Goal: Information Seeking & Learning: Learn about a topic

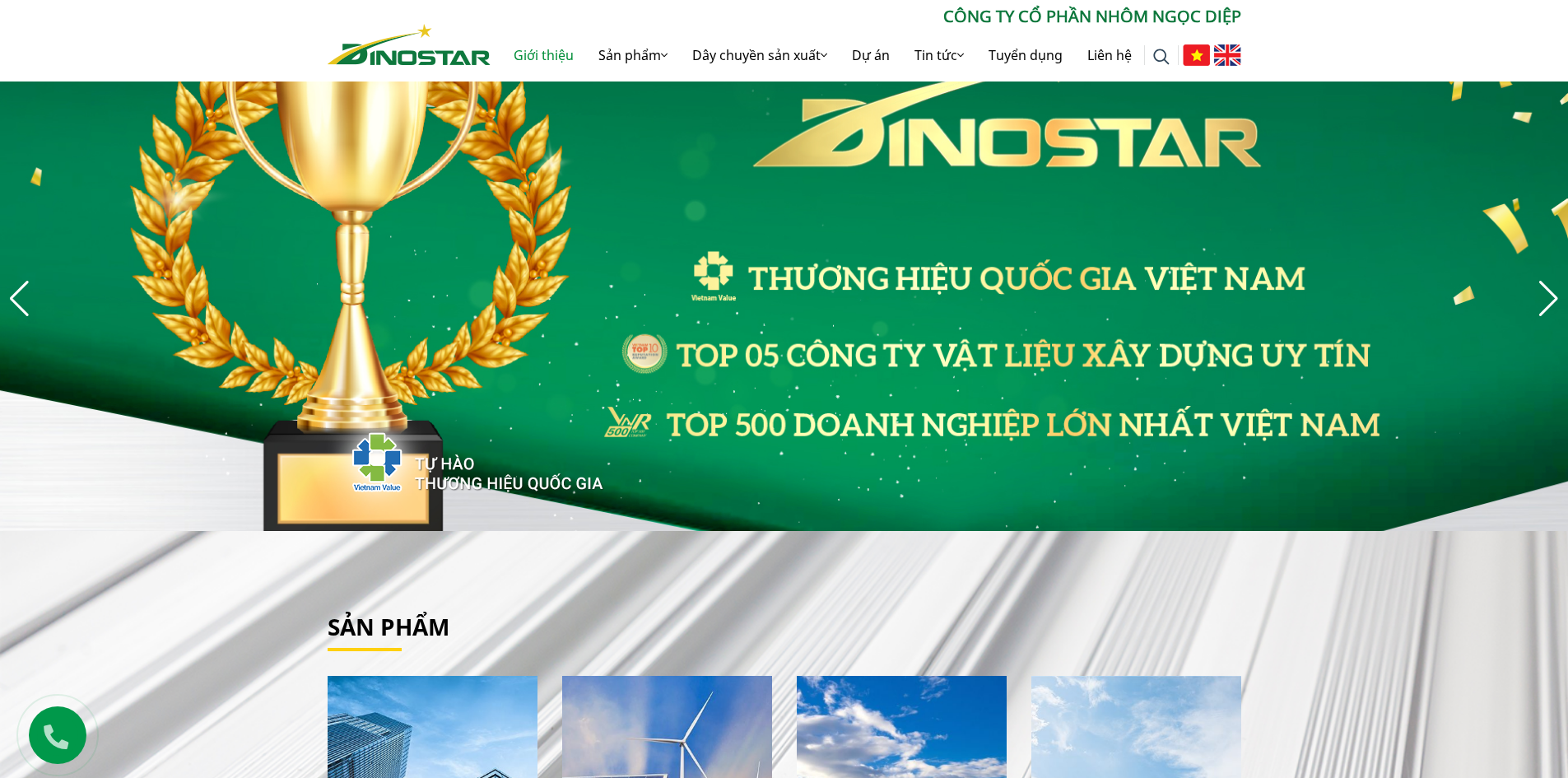
click at [536, 49] on link "Giới thiệu" at bounding box center [544, 55] width 85 height 53
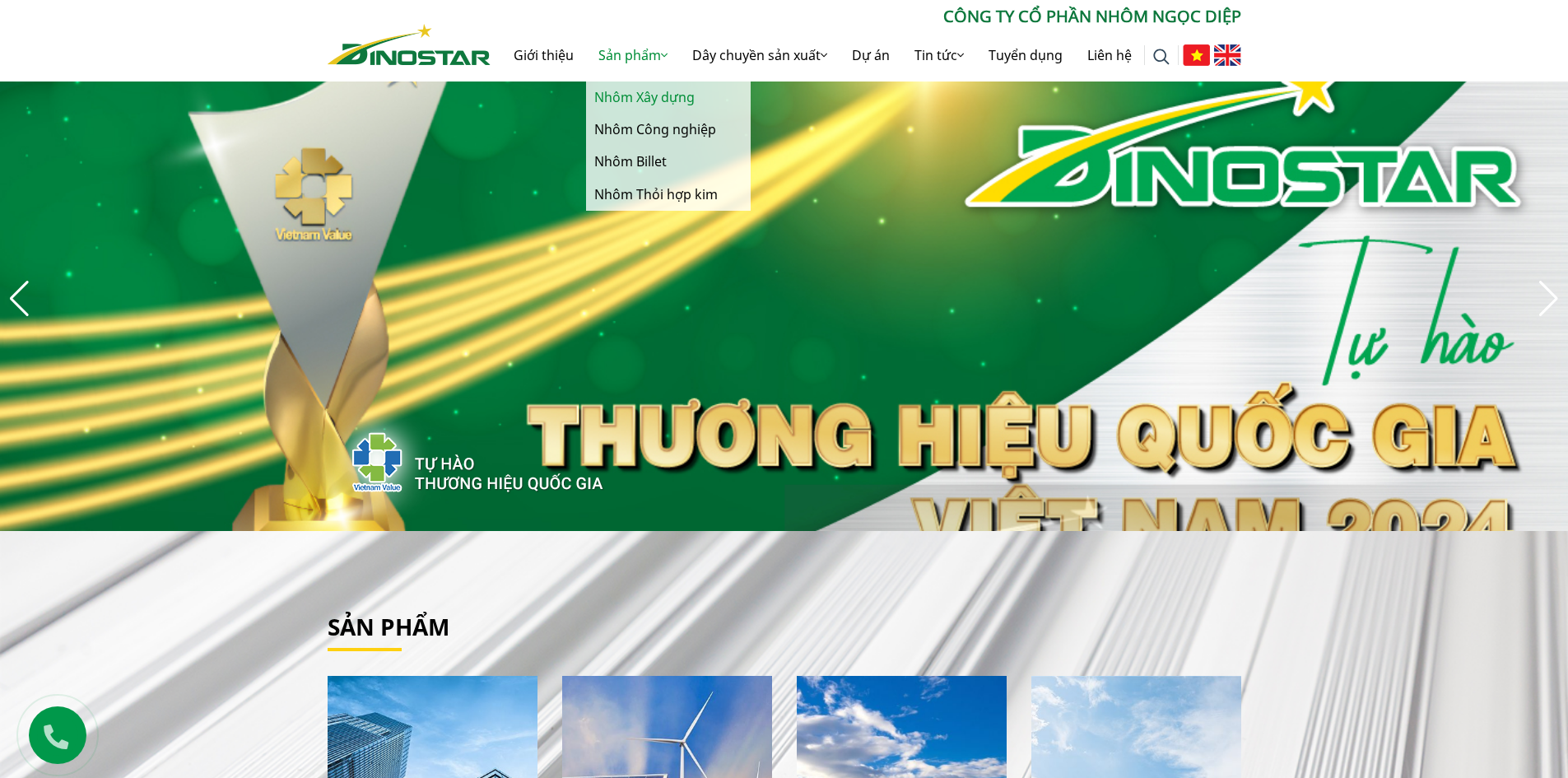
click at [645, 95] on link "Nhôm Xây dựng" at bounding box center [669, 97] width 165 height 32
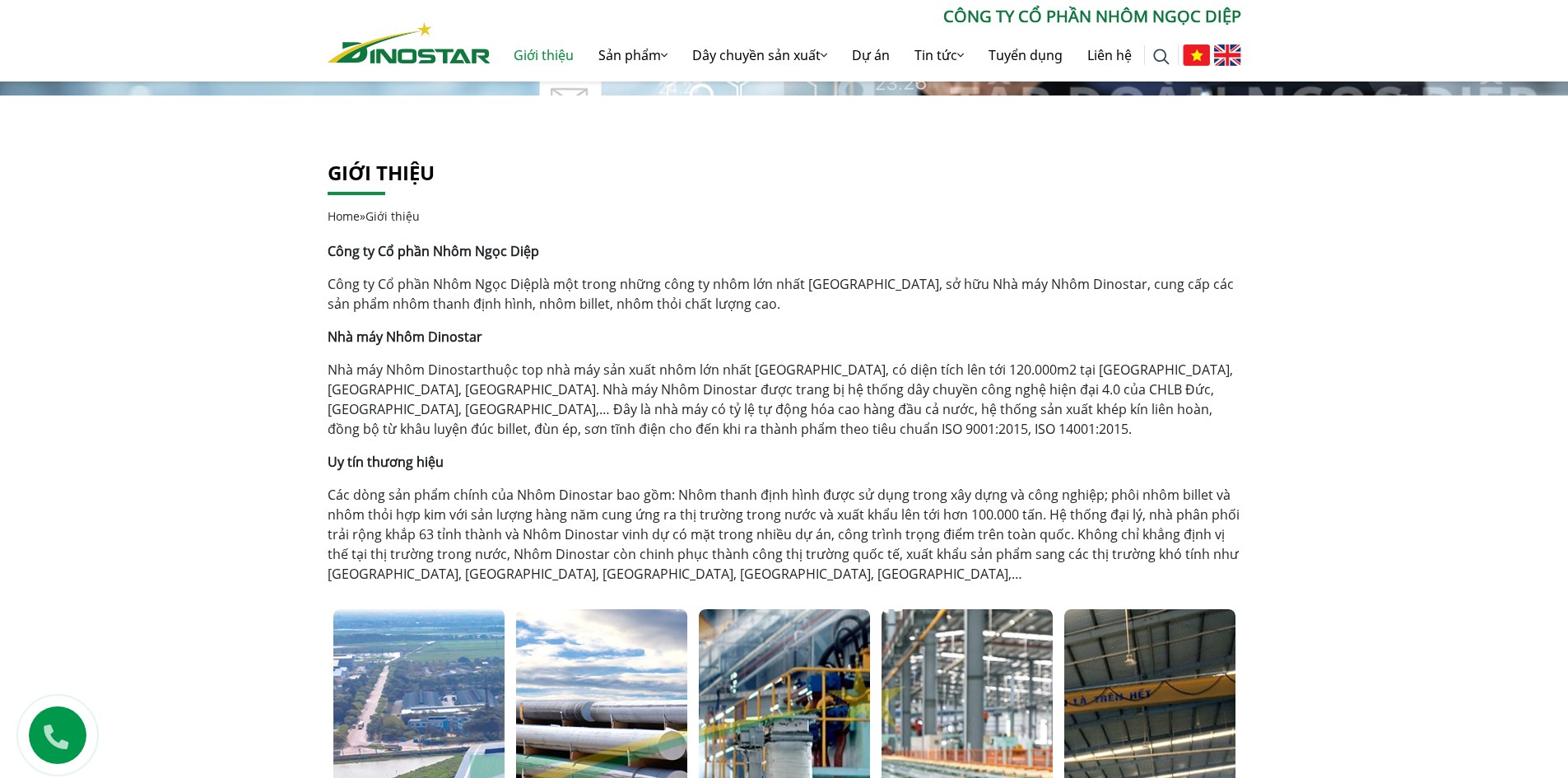
scroll to position [300, 0]
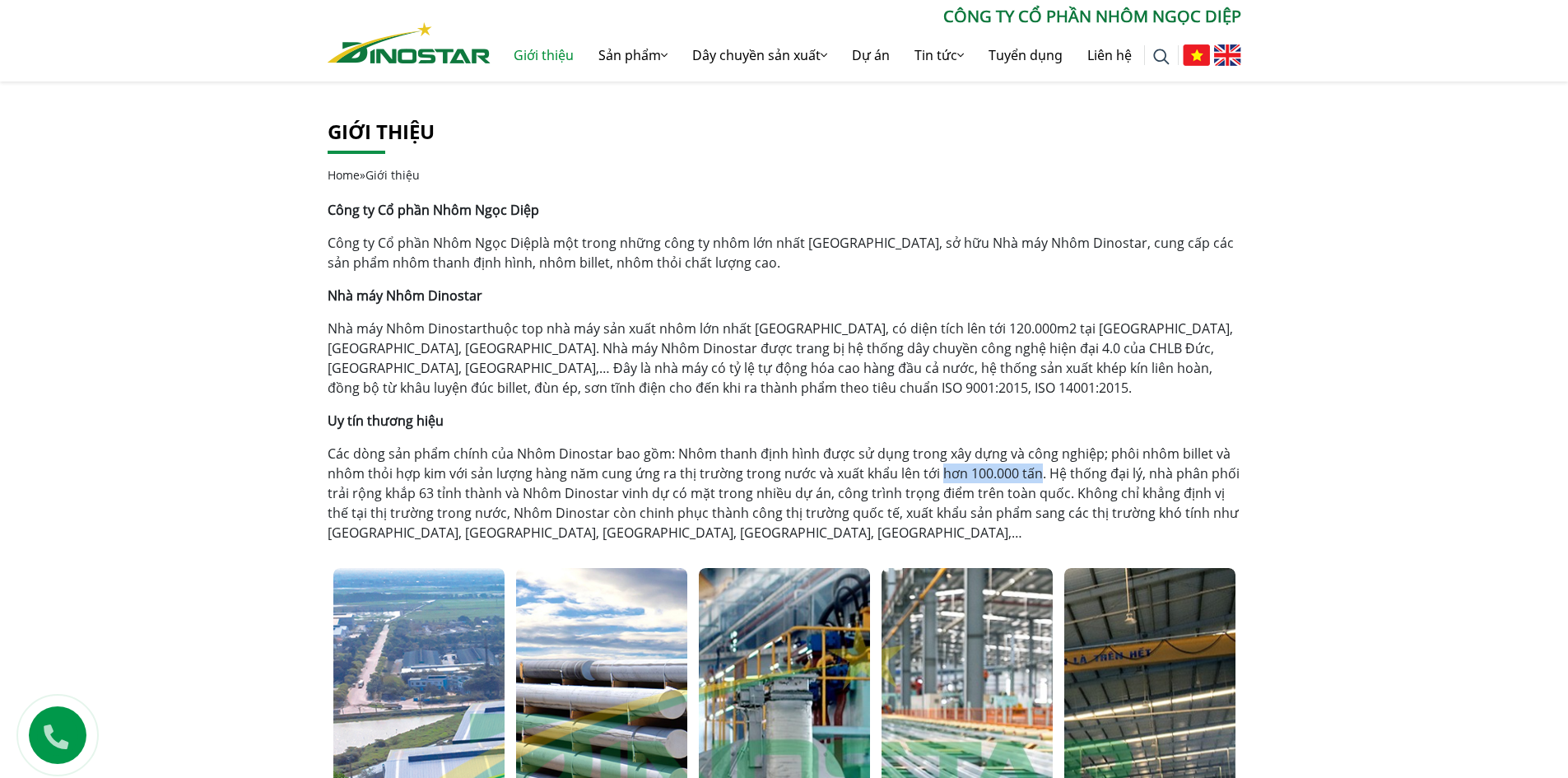
drag, startPoint x: 934, startPoint y: 472, endPoint x: 1033, endPoint y: 471, distance: 99.0
click at [1033, 471] on p "Các dòng sản phẩm chính của Nhôm Dinostar bao gồm: Nhôm thanh định hình được sử…" at bounding box center [785, 493] width 914 height 99
copy p "hơn 100.000 tấn"
click at [755, 471] on p "Các dòng sản phẩm chính của Nhôm Dinostar bao gồm: Nhôm thanh định hình được sử…" at bounding box center [785, 493] width 914 height 99
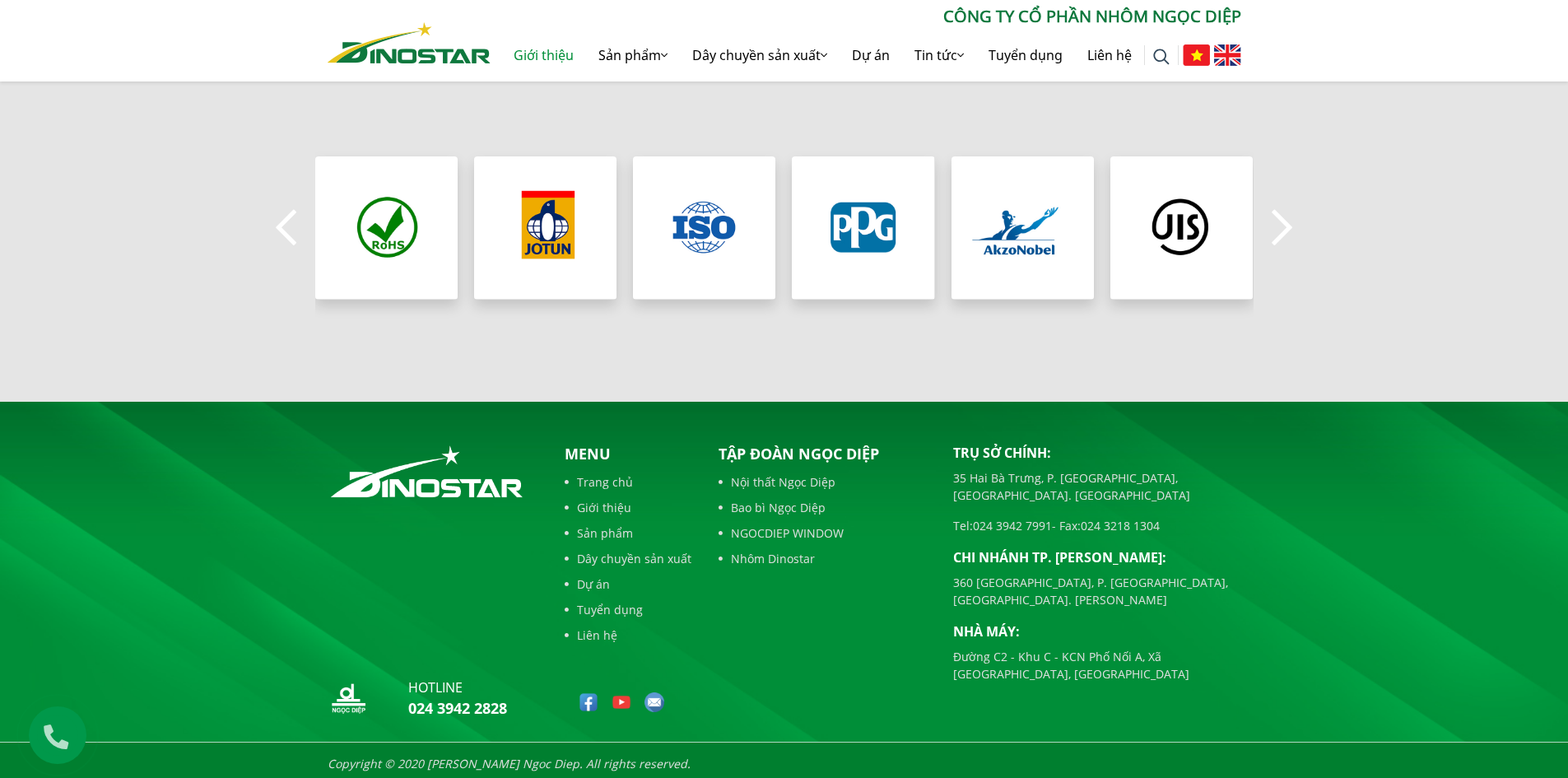
scroll to position [1535, 0]
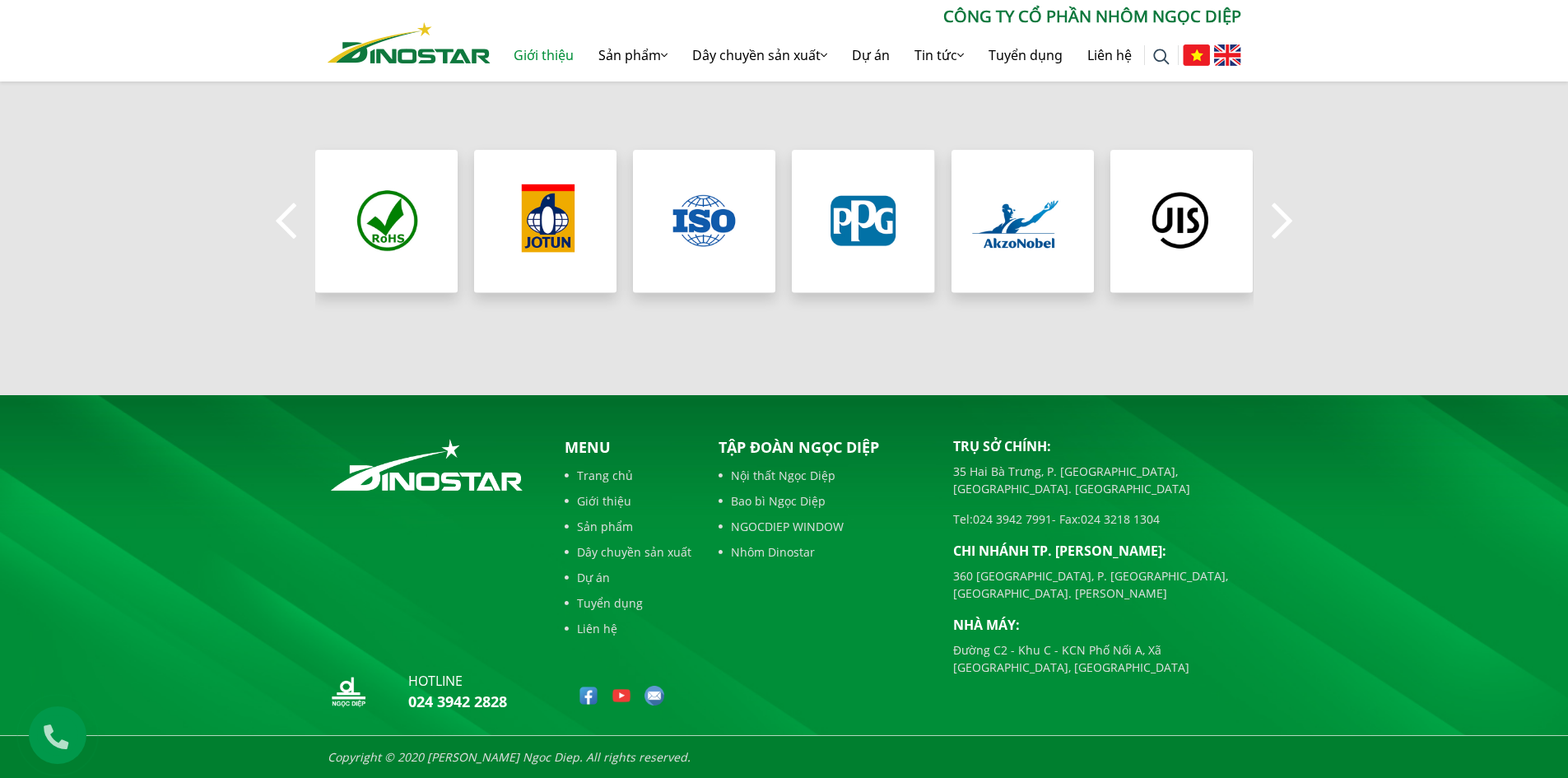
click at [278, 211] on button "Previous" at bounding box center [286, 222] width 33 height 58
click at [1280, 228] on button "Next" at bounding box center [1282, 222] width 33 height 58
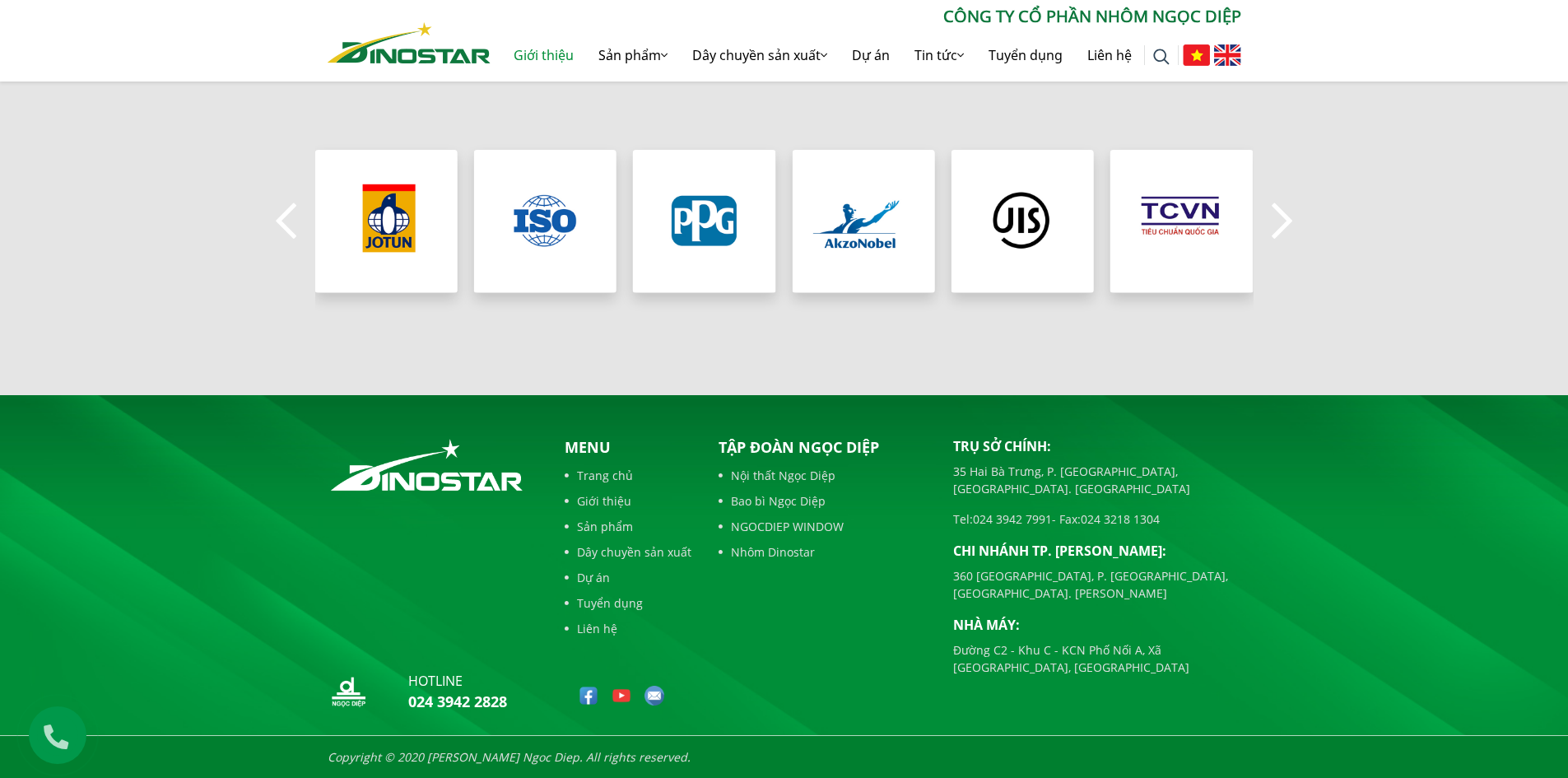
click at [1280, 228] on button "Next" at bounding box center [1282, 222] width 33 height 58
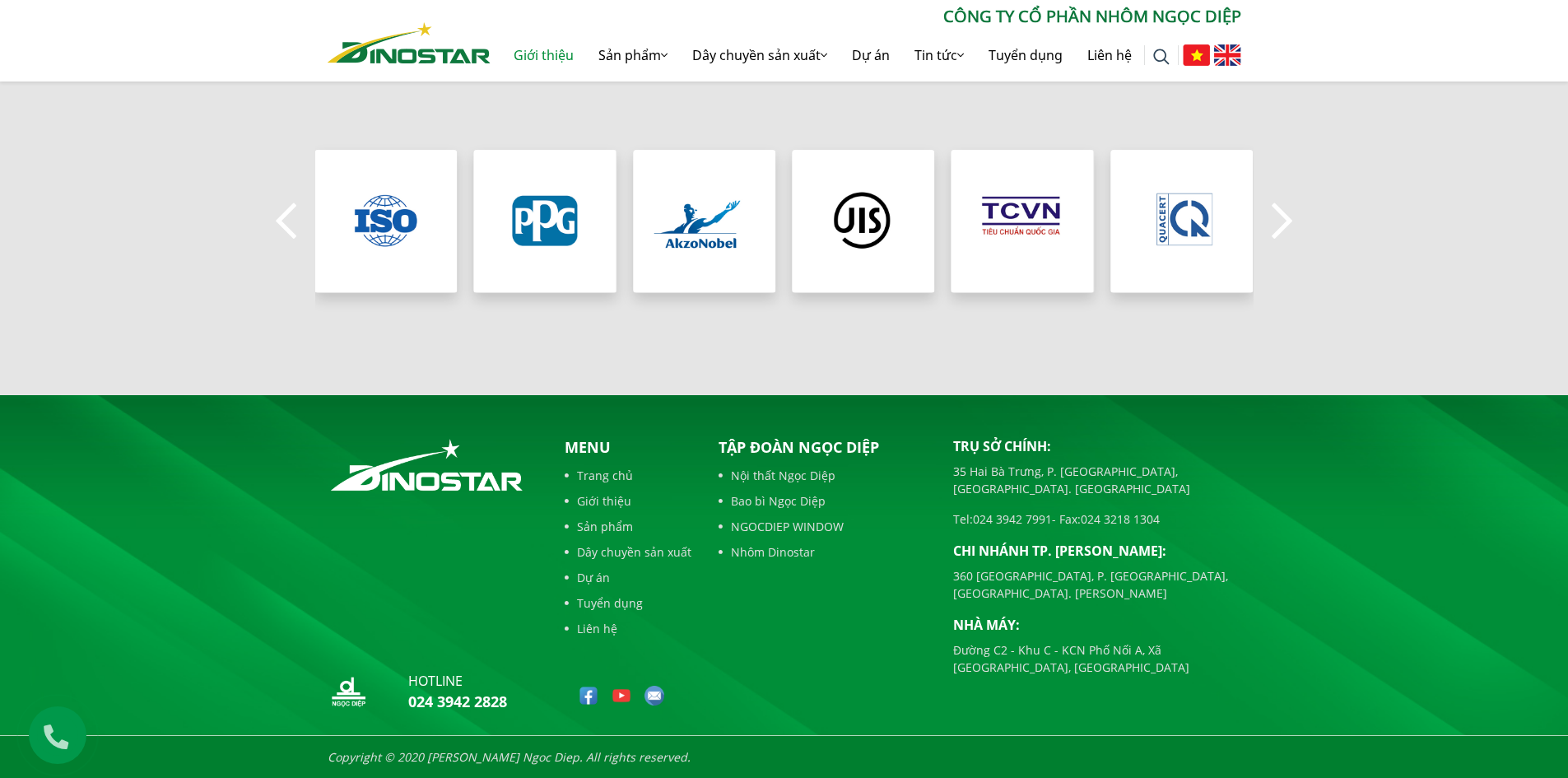
click at [1280, 228] on button "Next" at bounding box center [1282, 222] width 33 height 58
click at [653, 550] on link "Dây chuyền sản xuất" at bounding box center [628, 552] width 127 height 17
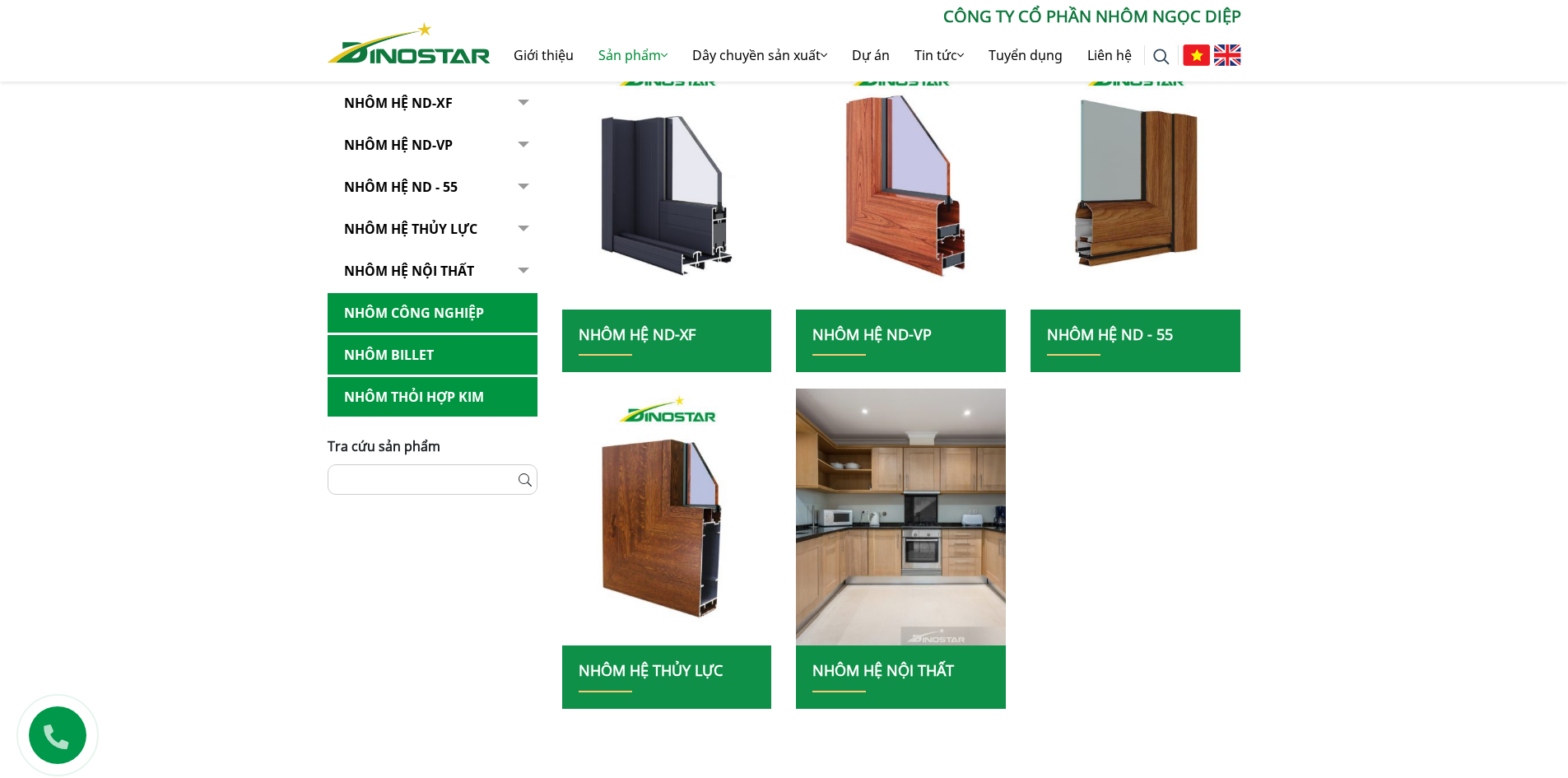
scroll to position [329, 0]
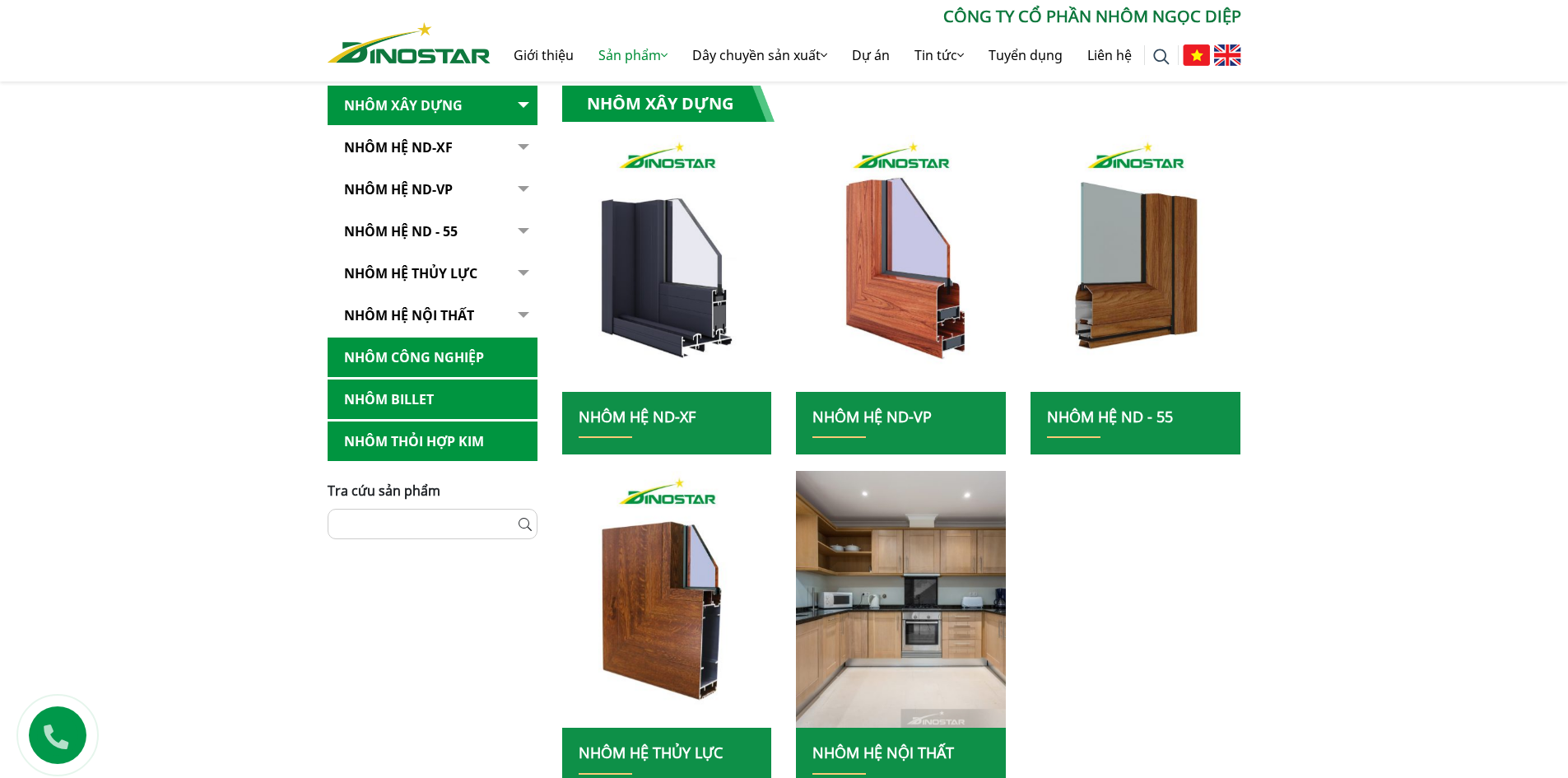
click at [411, 149] on link "Nhôm Hệ ND-XF" at bounding box center [433, 148] width 210 height 41
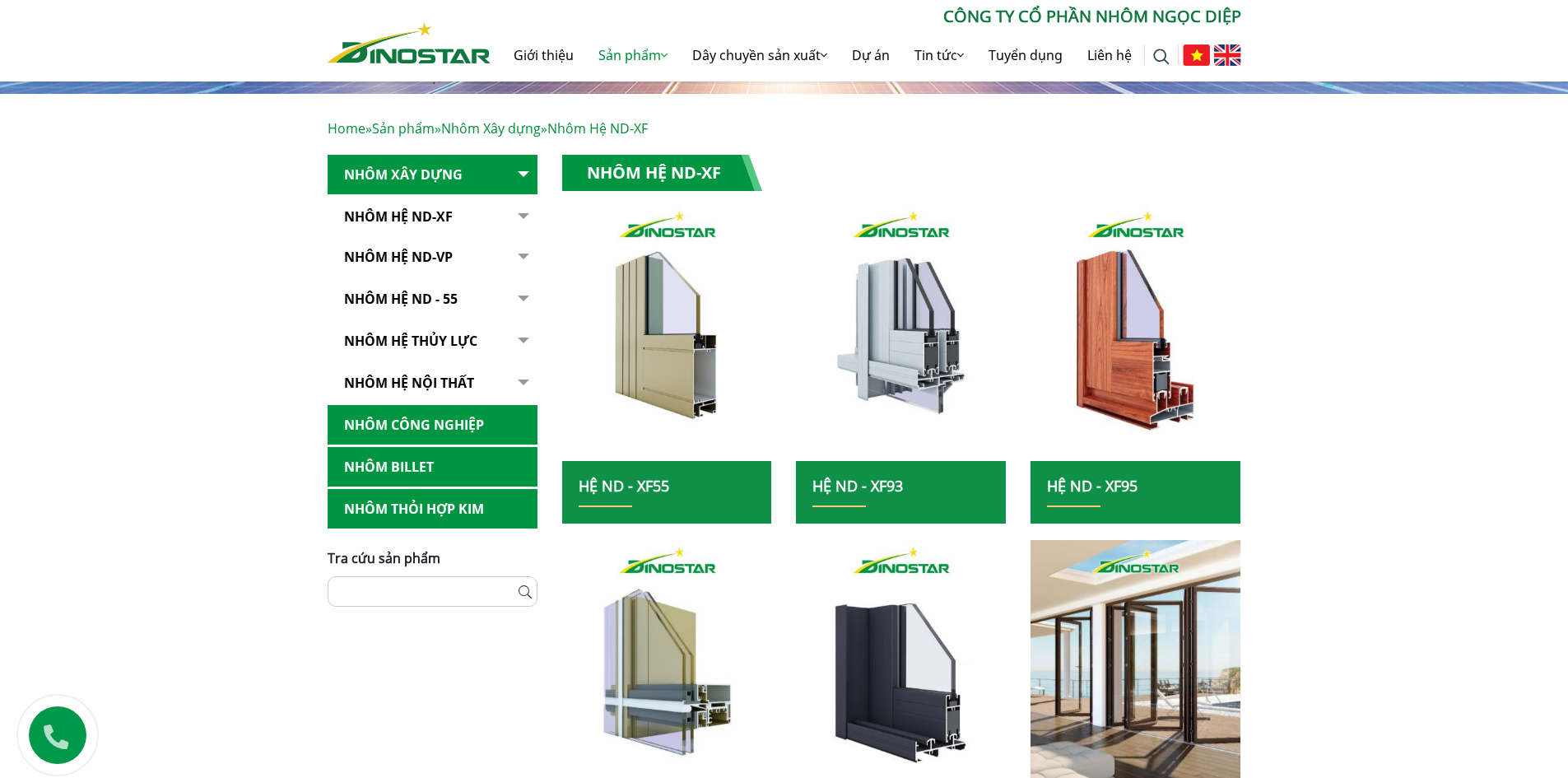
scroll to position [248, 0]
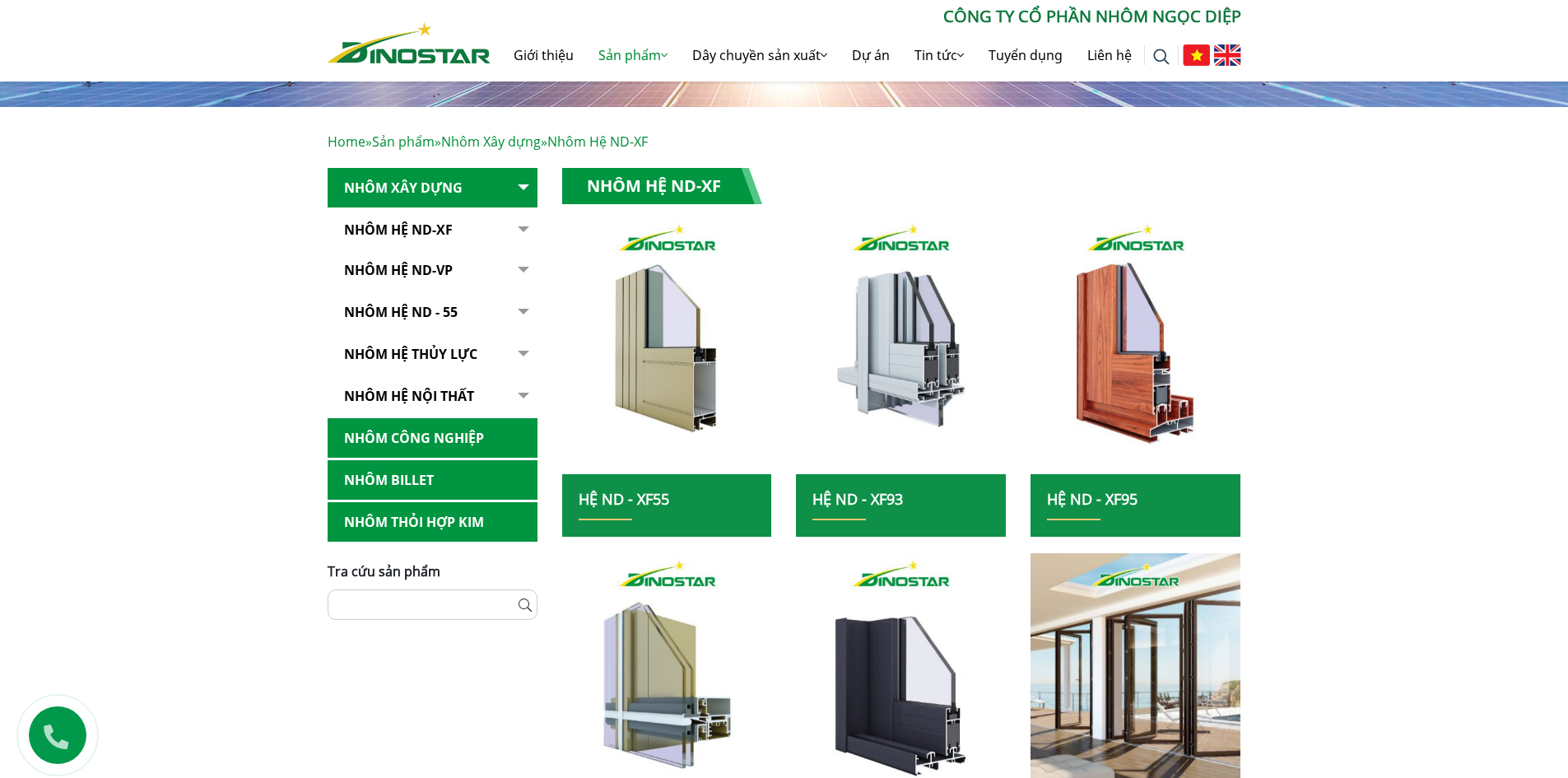
click at [462, 271] on link "Nhôm Hệ ND-VP" at bounding box center [433, 270] width 210 height 41
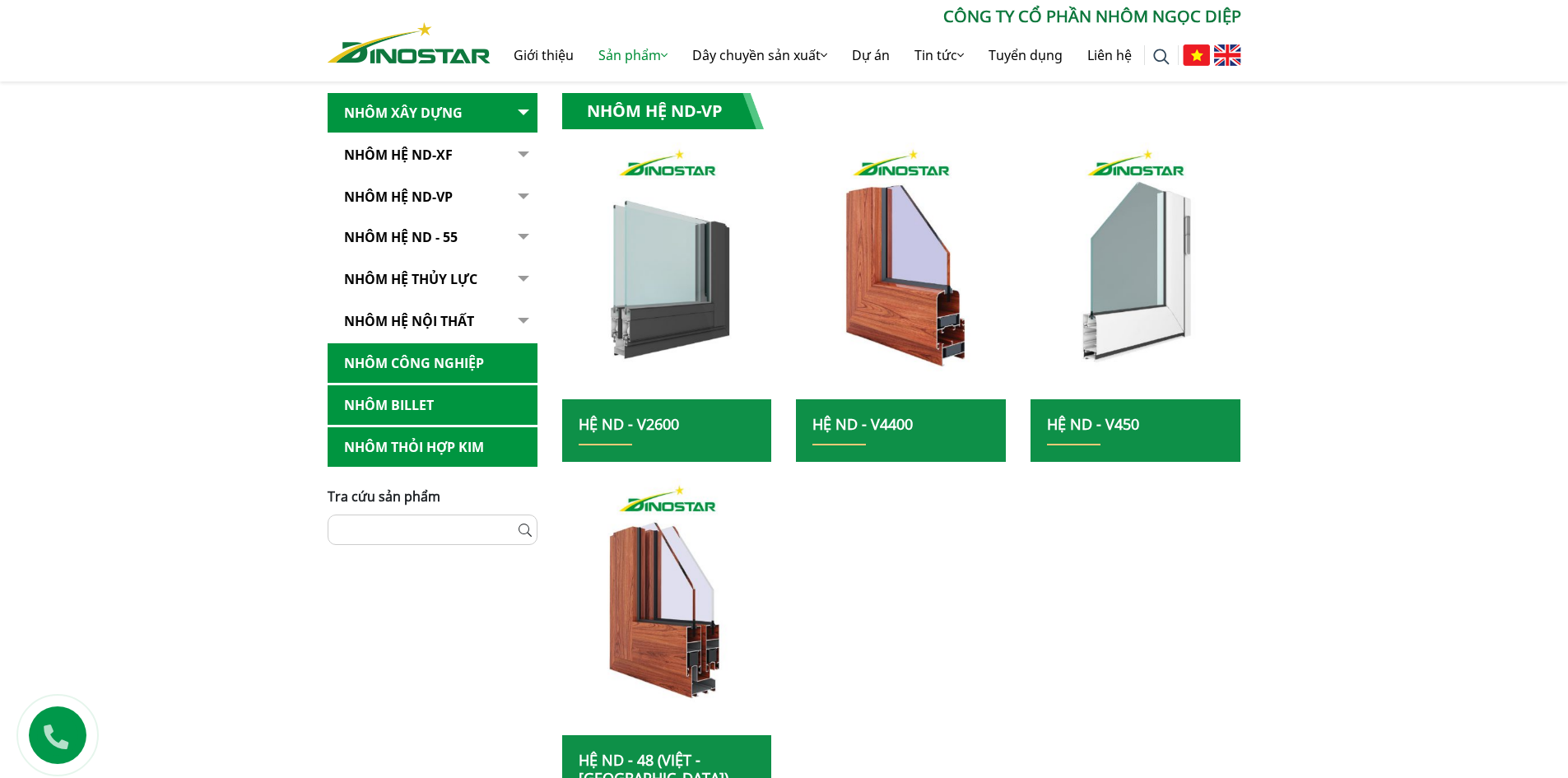
scroll to position [329, 0]
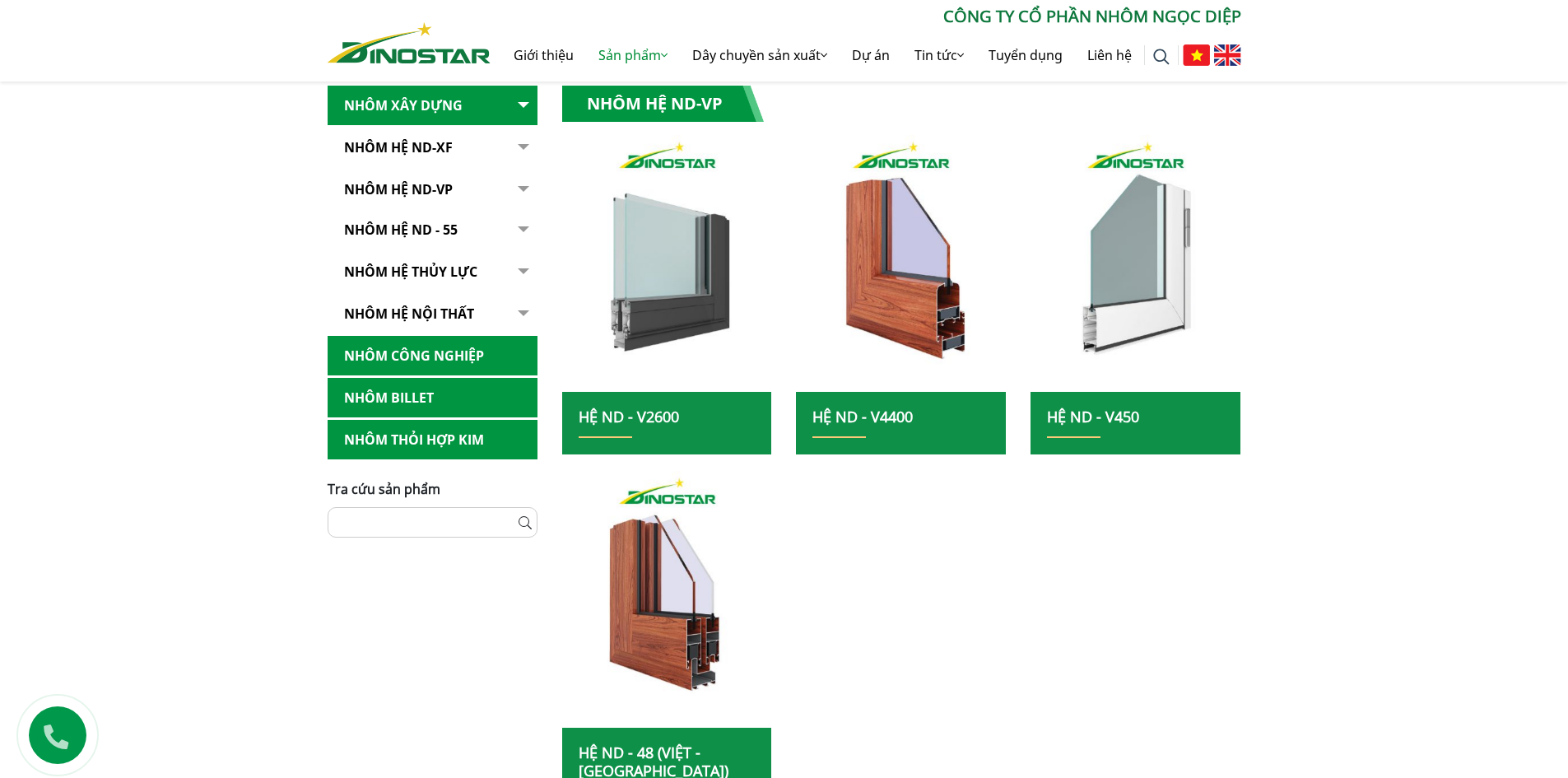
click at [443, 231] on link "NHÔM HỆ ND - 55" at bounding box center [433, 230] width 210 height 41
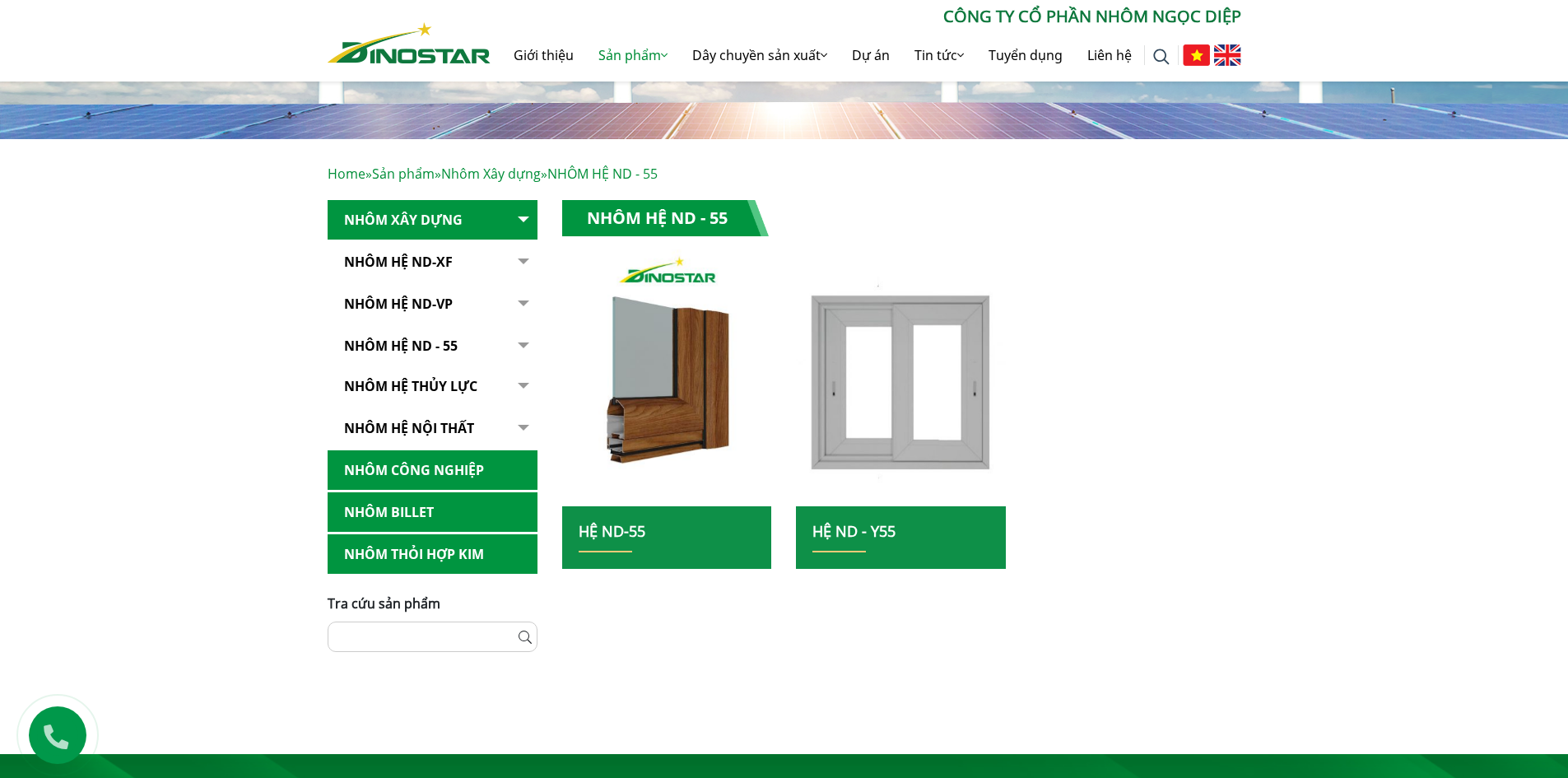
scroll to position [248, 0]
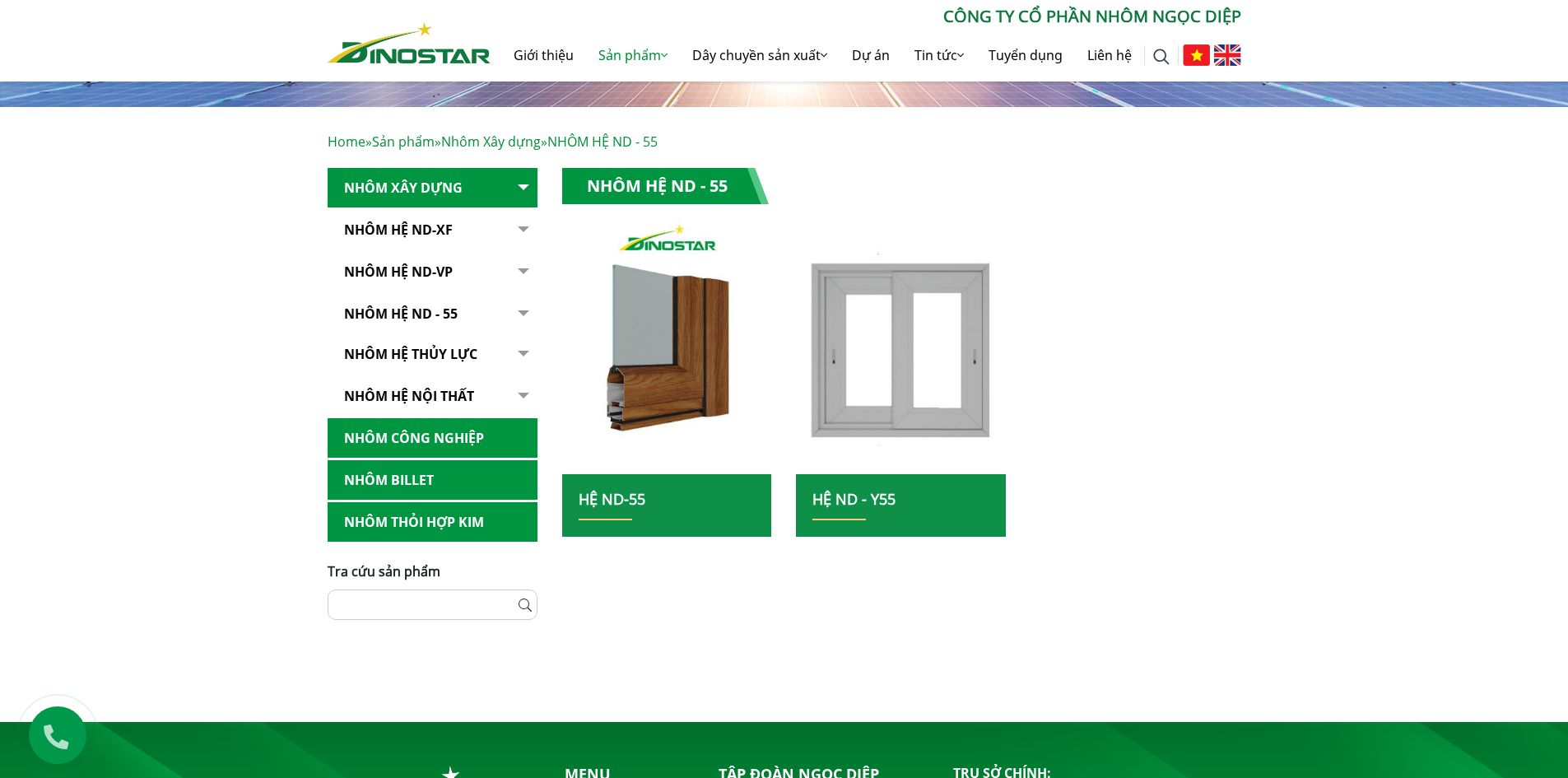
click at [430, 348] on link "Nhôm hệ thủy lực" at bounding box center [433, 355] width 210 height 41
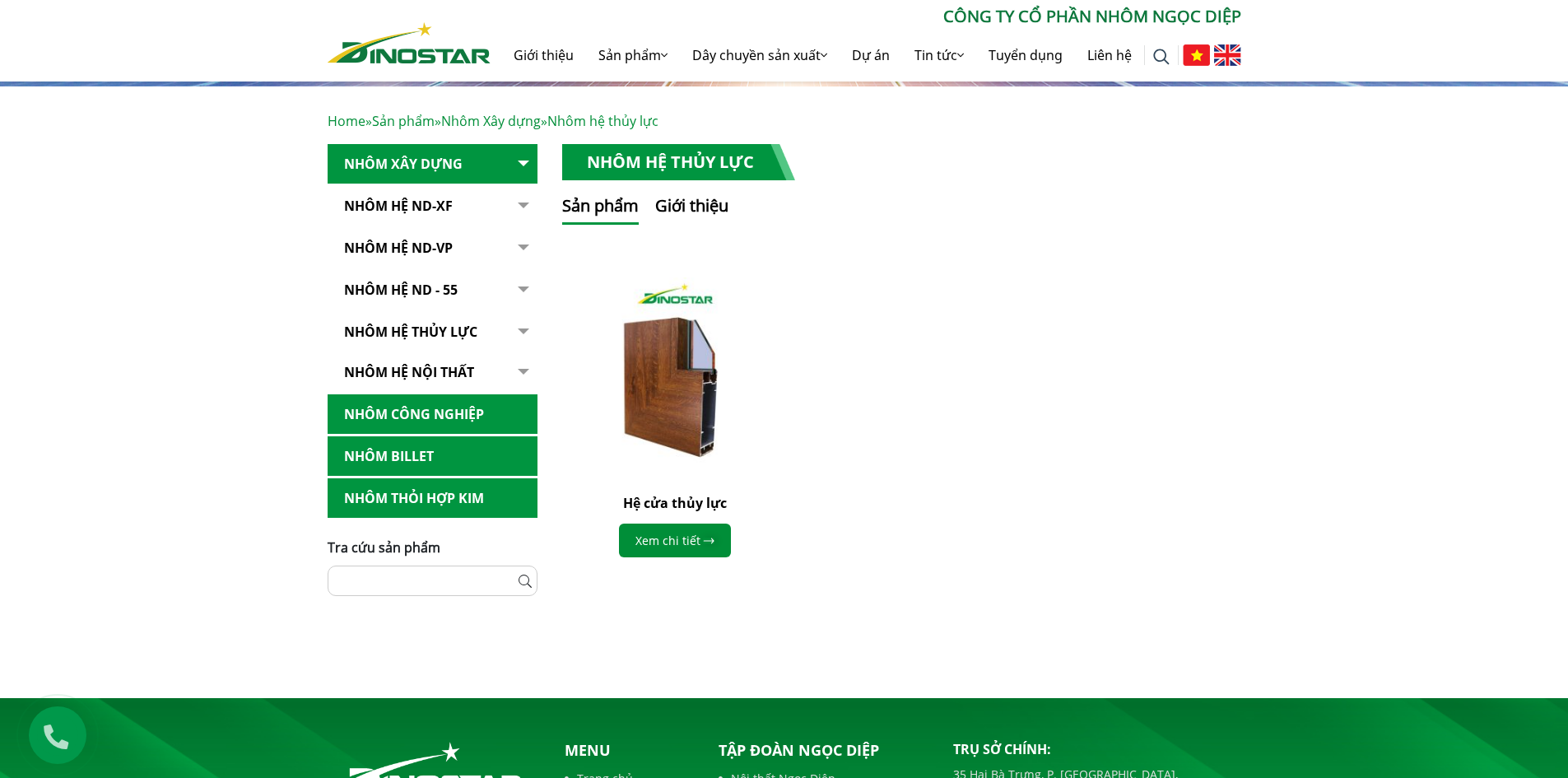
scroll to position [329, 0]
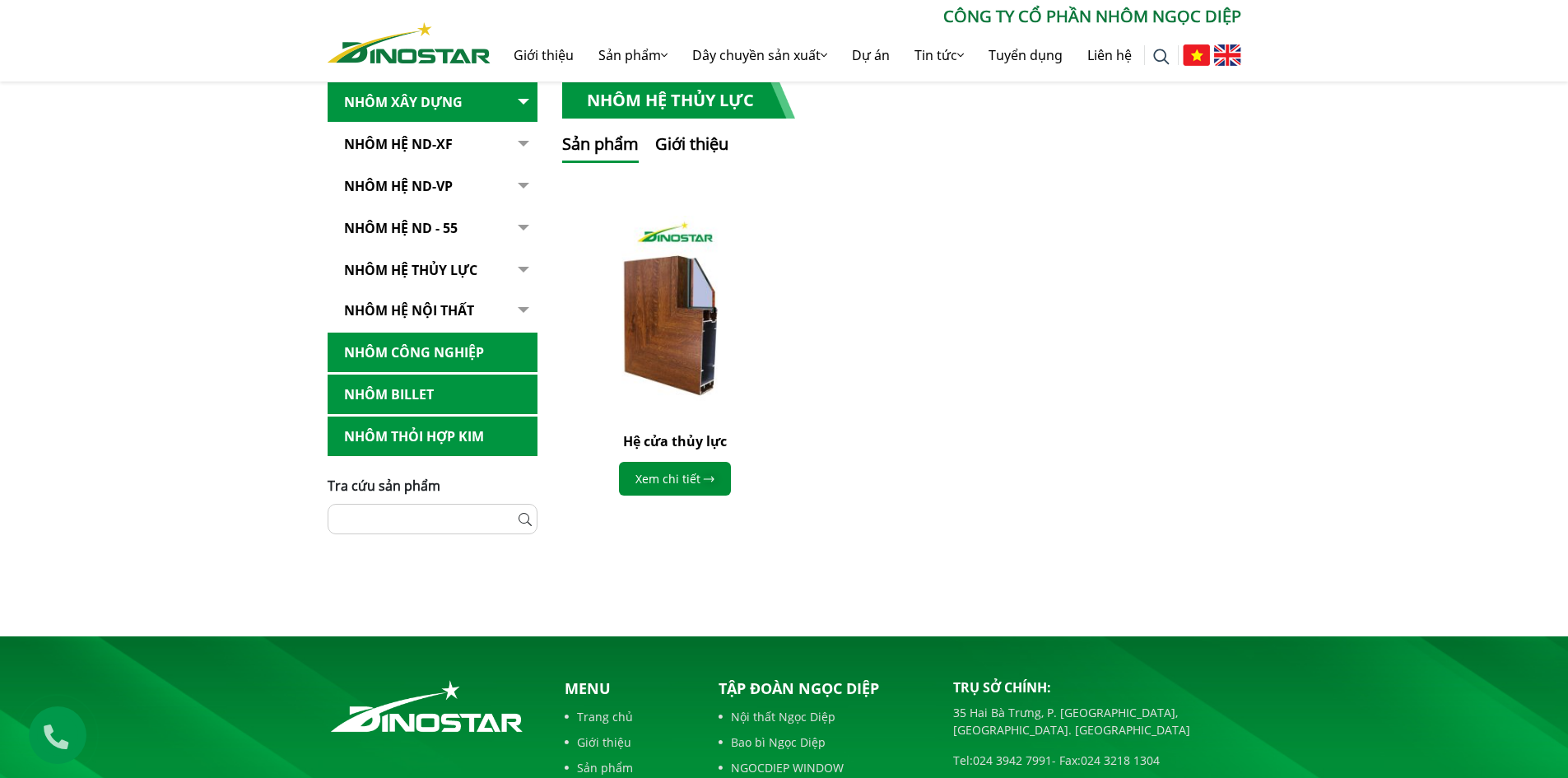
click at [463, 316] on link "Nhôm hệ nội thất" at bounding box center [433, 311] width 210 height 41
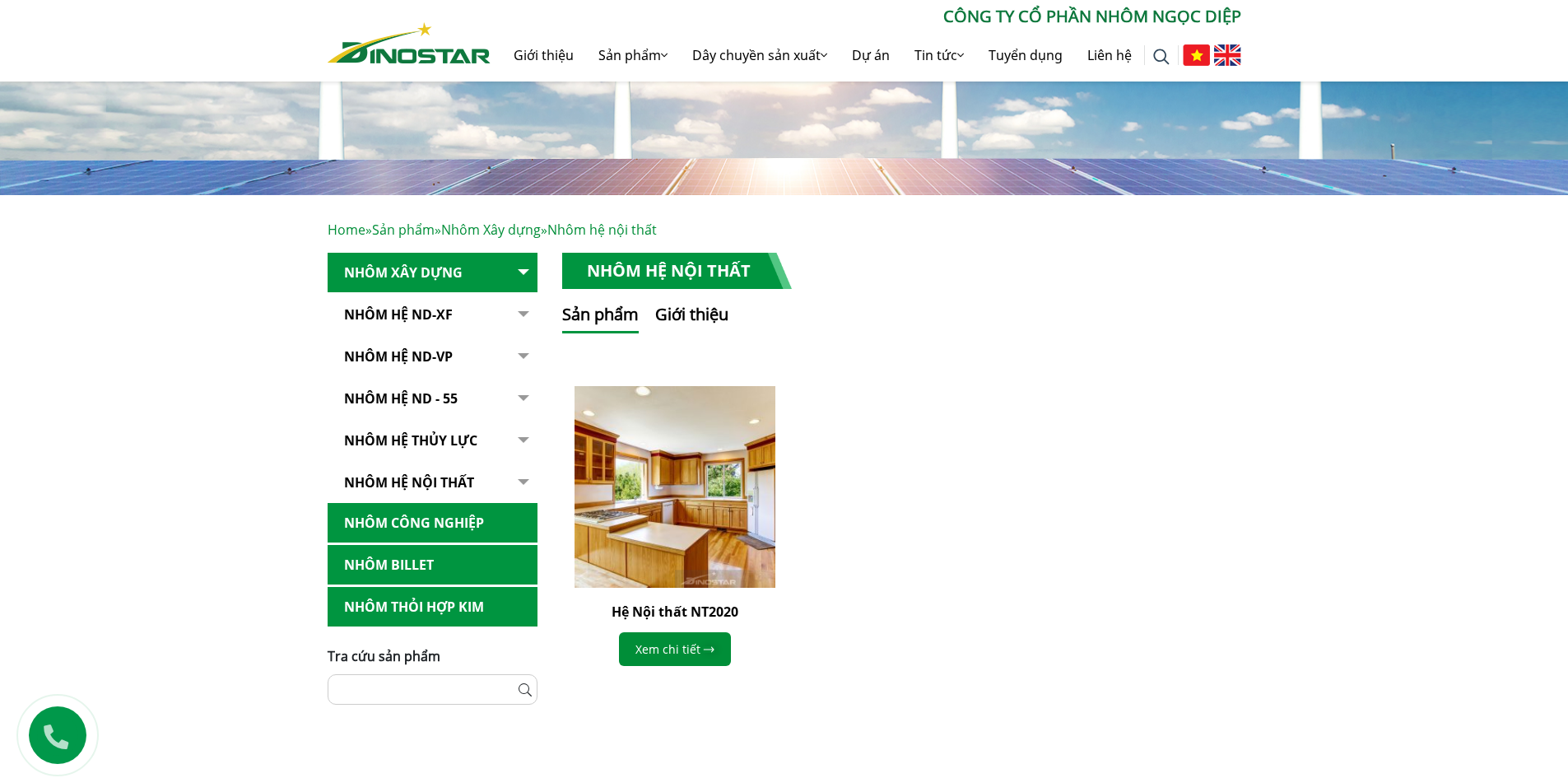
scroll to position [165, 0]
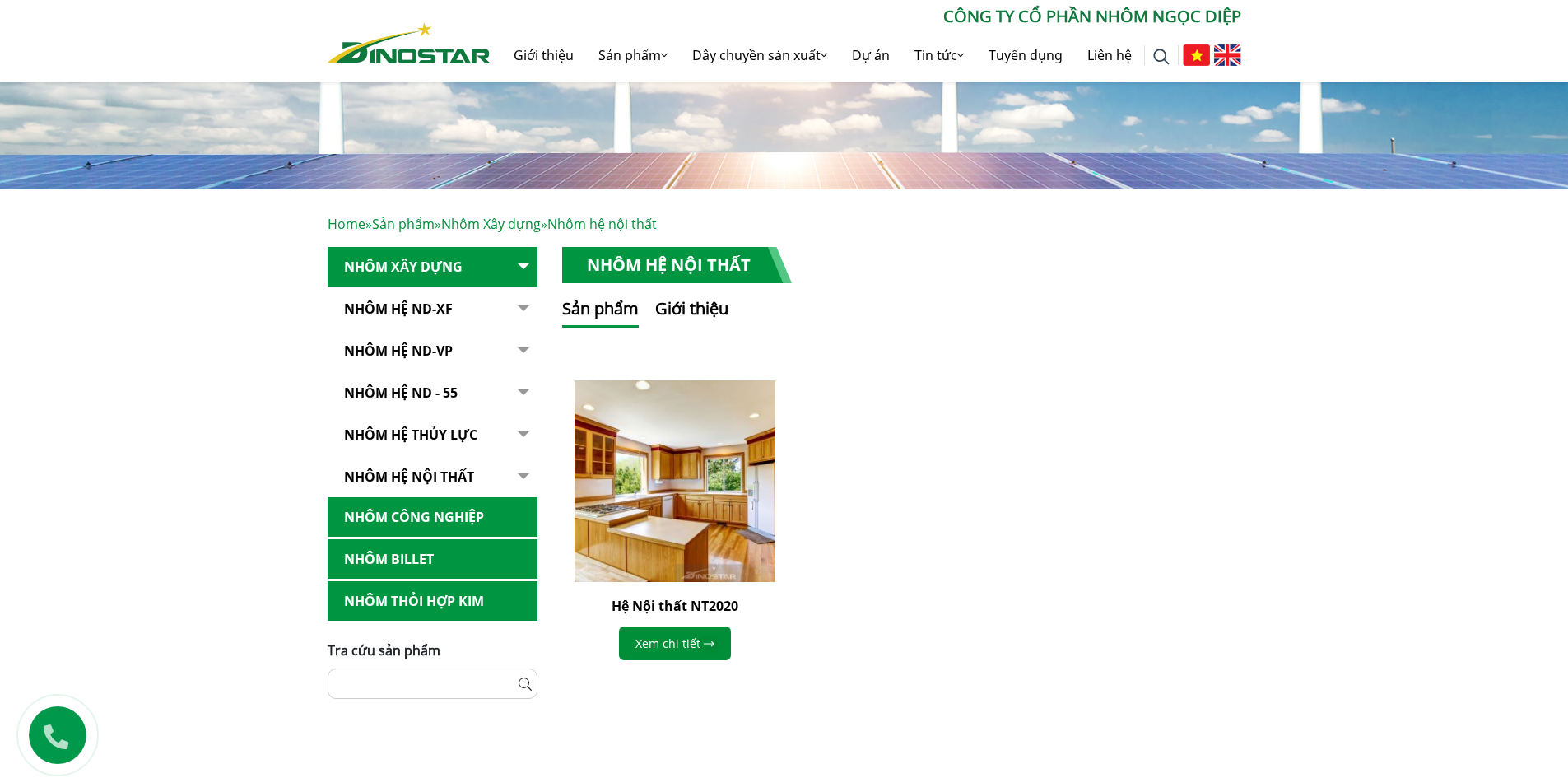
click at [411, 505] on link "Nhôm Công nghiệp" at bounding box center [433, 518] width 210 height 41
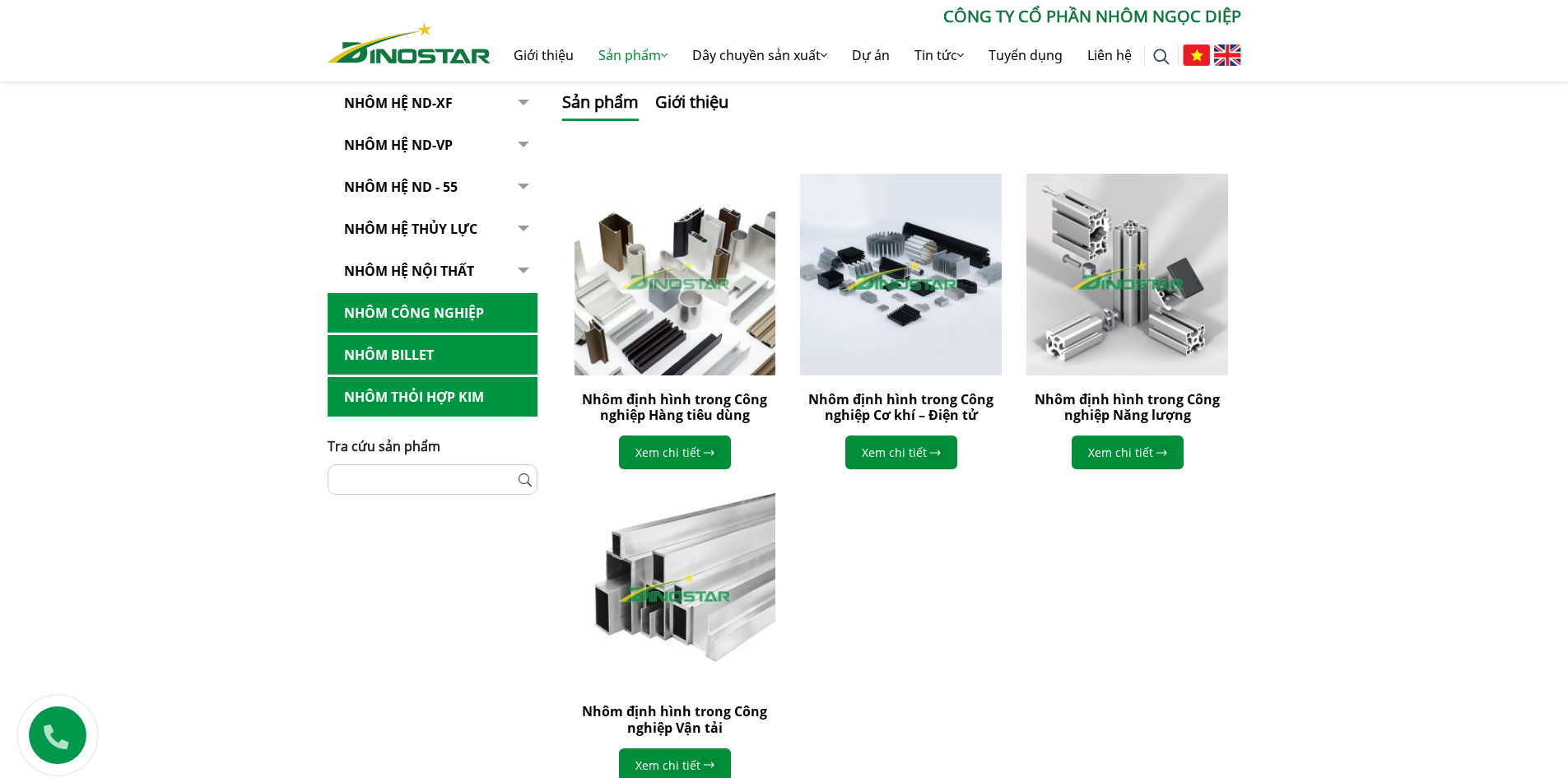
scroll to position [412, 0]
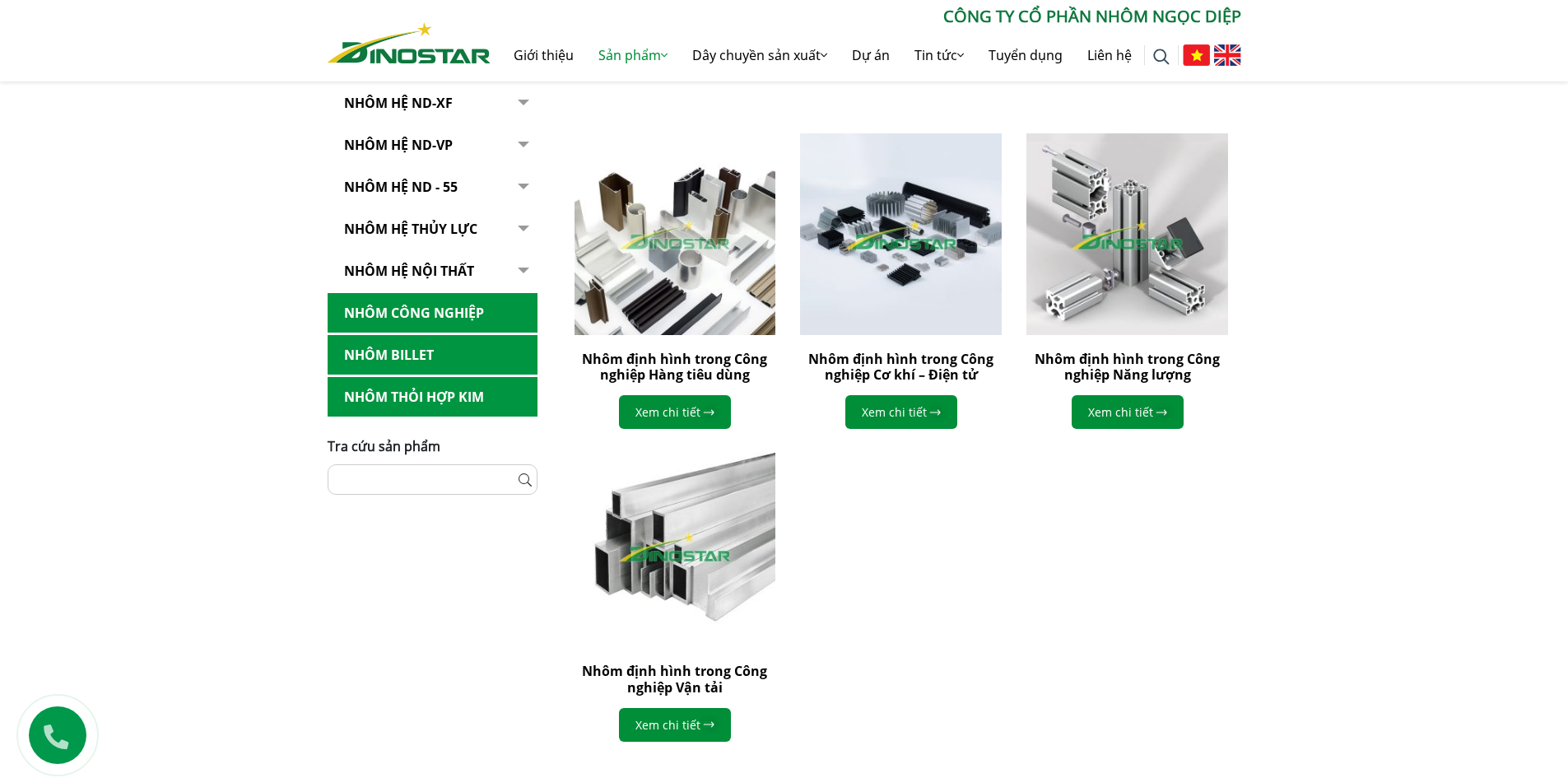
click at [429, 364] on link "Nhôm Billet" at bounding box center [433, 355] width 210 height 41
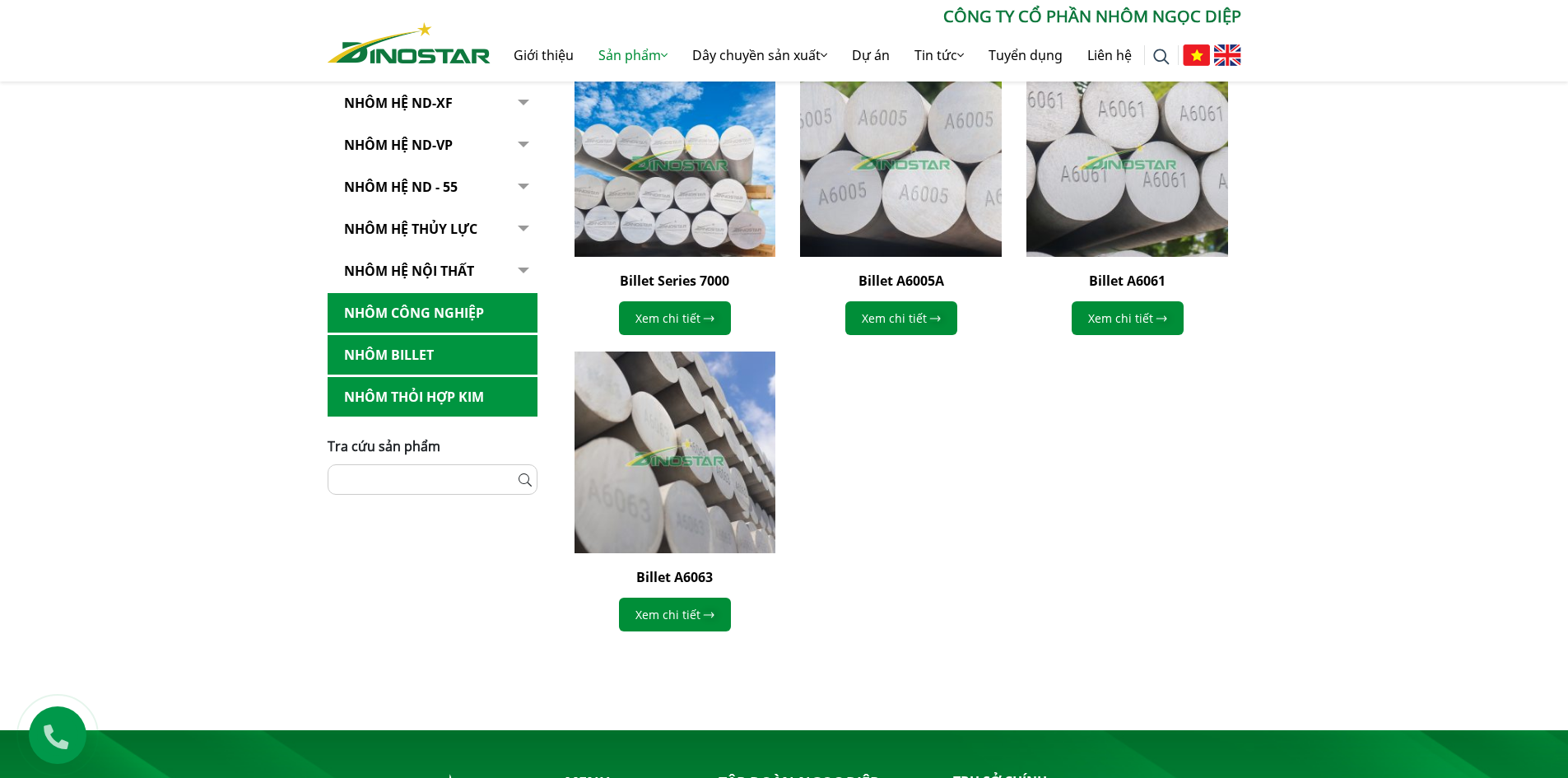
scroll to position [577, 0]
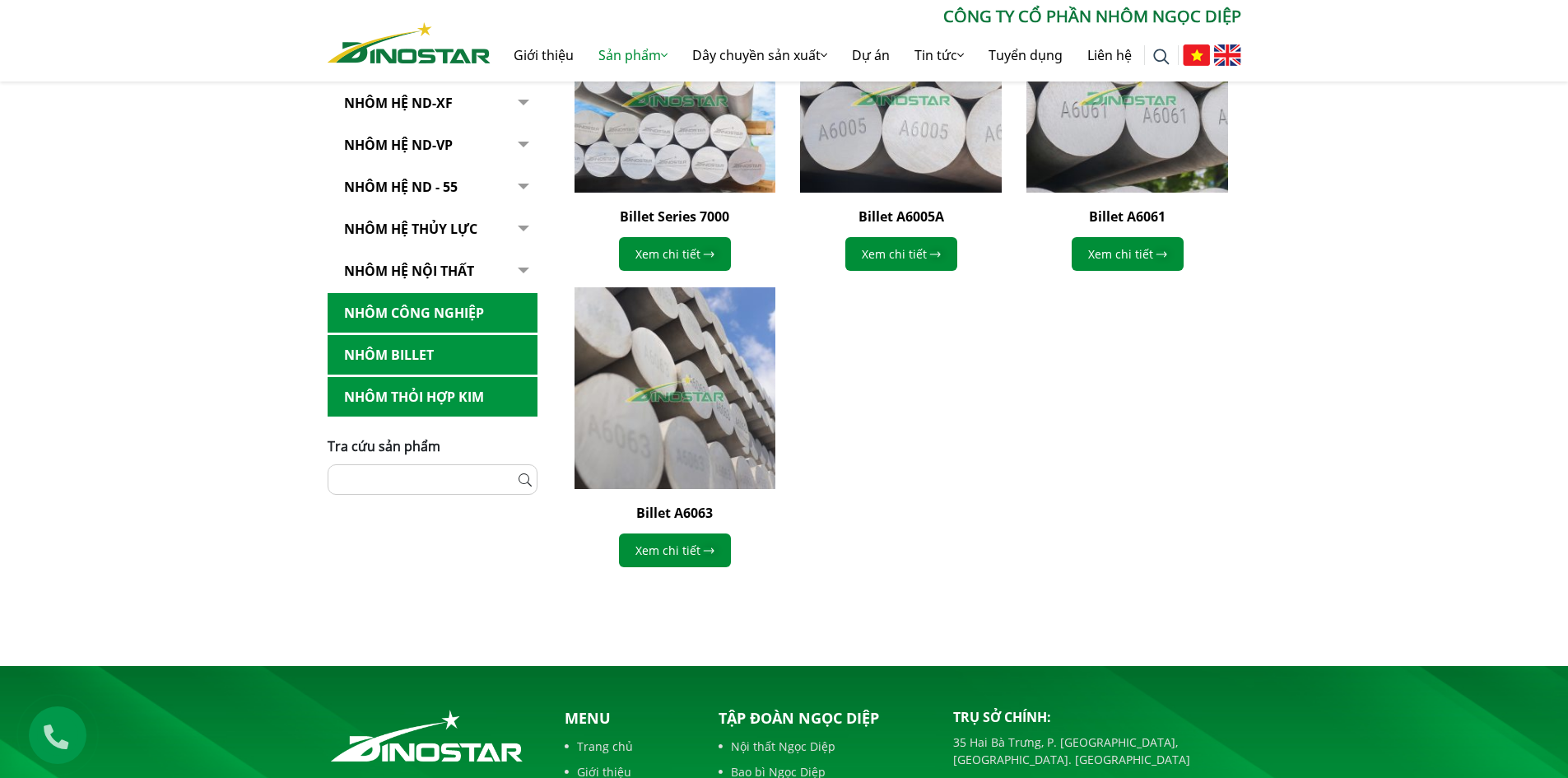
click at [402, 395] on link "Nhôm Thỏi hợp kim" at bounding box center [433, 397] width 210 height 41
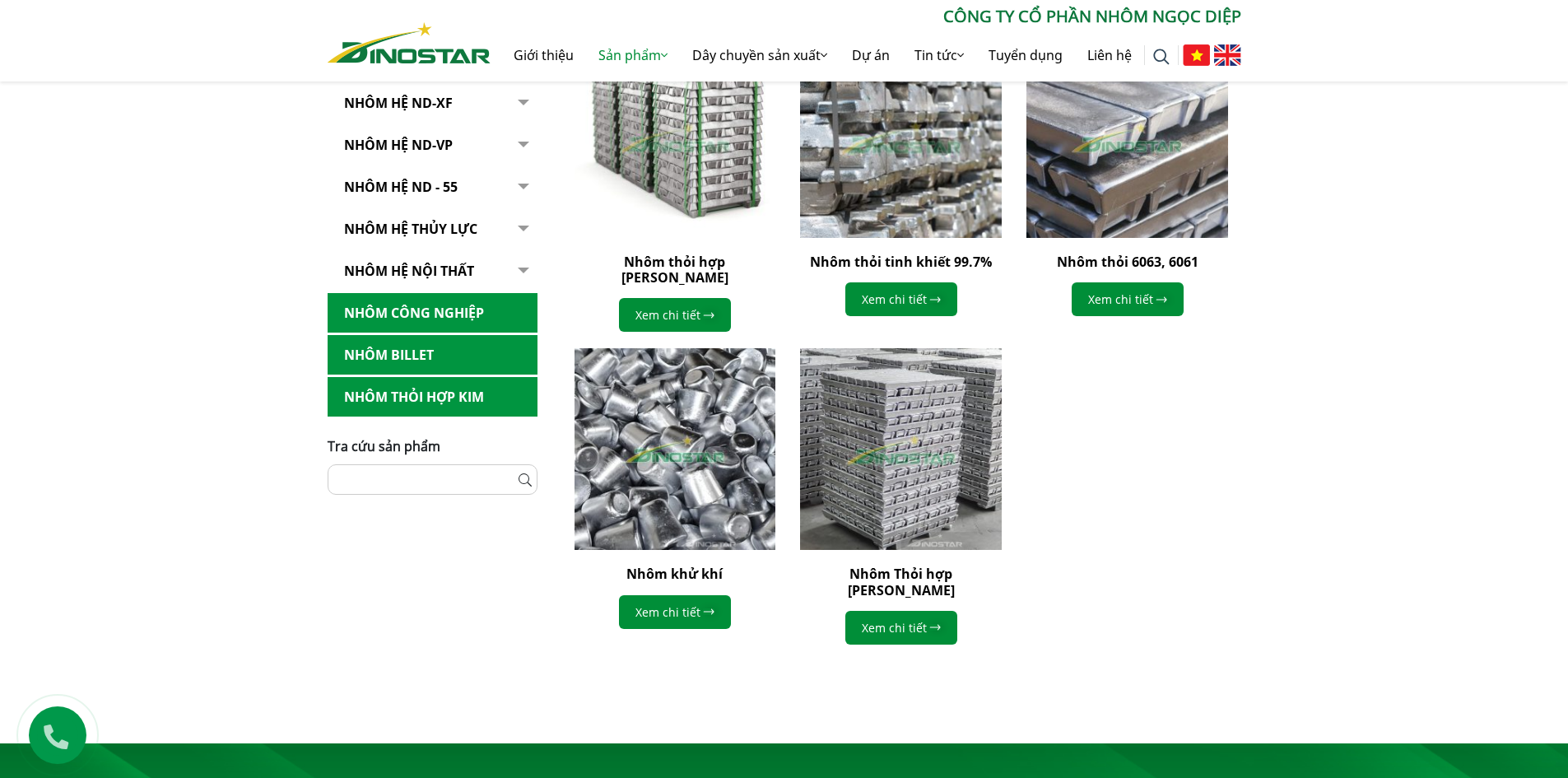
scroll to position [577, 0]
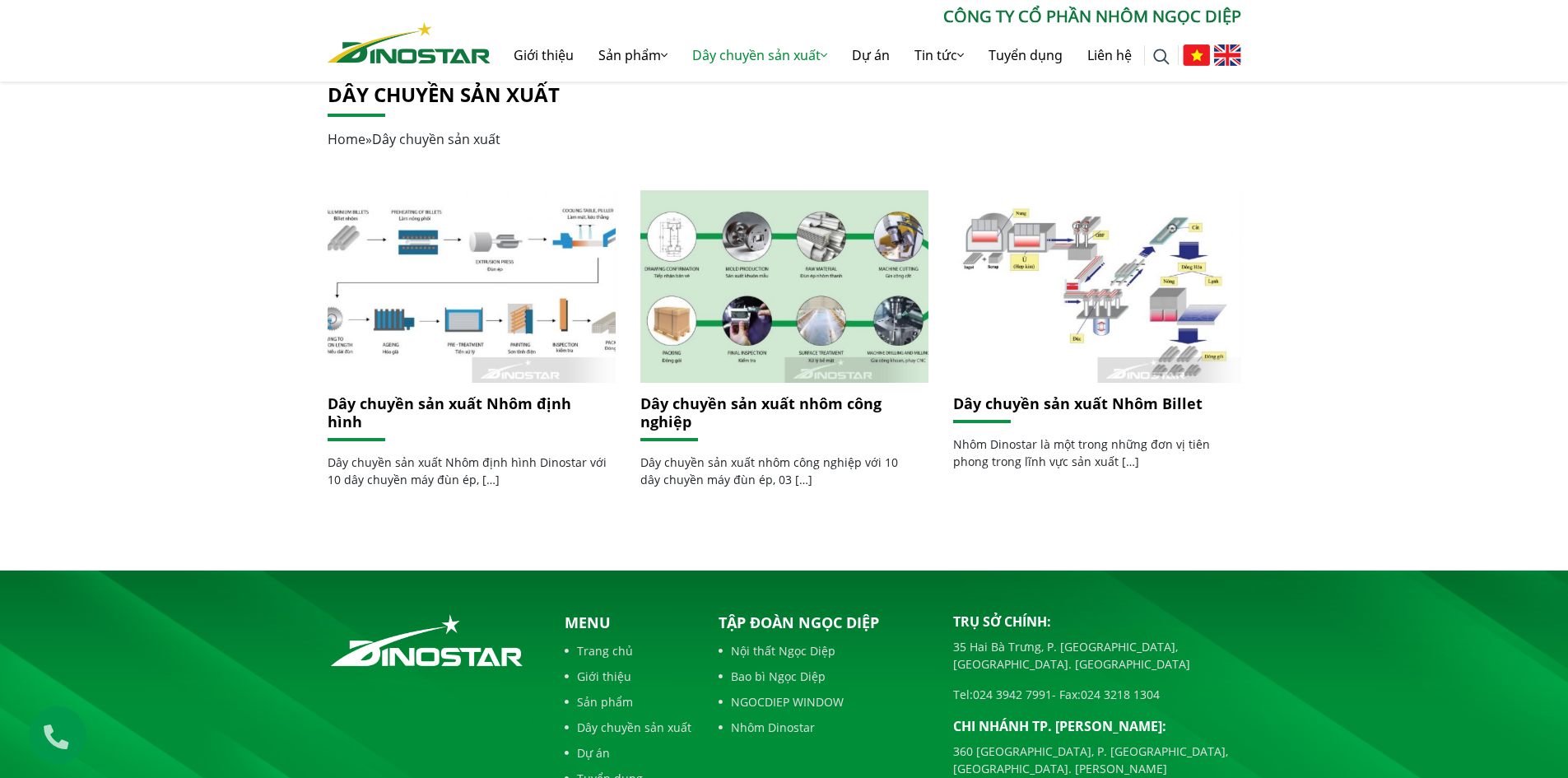
scroll to position [329, 0]
click at [486, 394] on link "Dây chuyền sản xuất Nhôm định hình" at bounding box center [450, 412] width 244 height 38
click at [695, 398] on link "Dây chuyền sản xuất nhôm công nghiệp" at bounding box center [761, 412] width 241 height 38
click at [1033, 398] on link "Dây chuyền sản xuất Nhôm Billet" at bounding box center [1078, 403] width 249 height 20
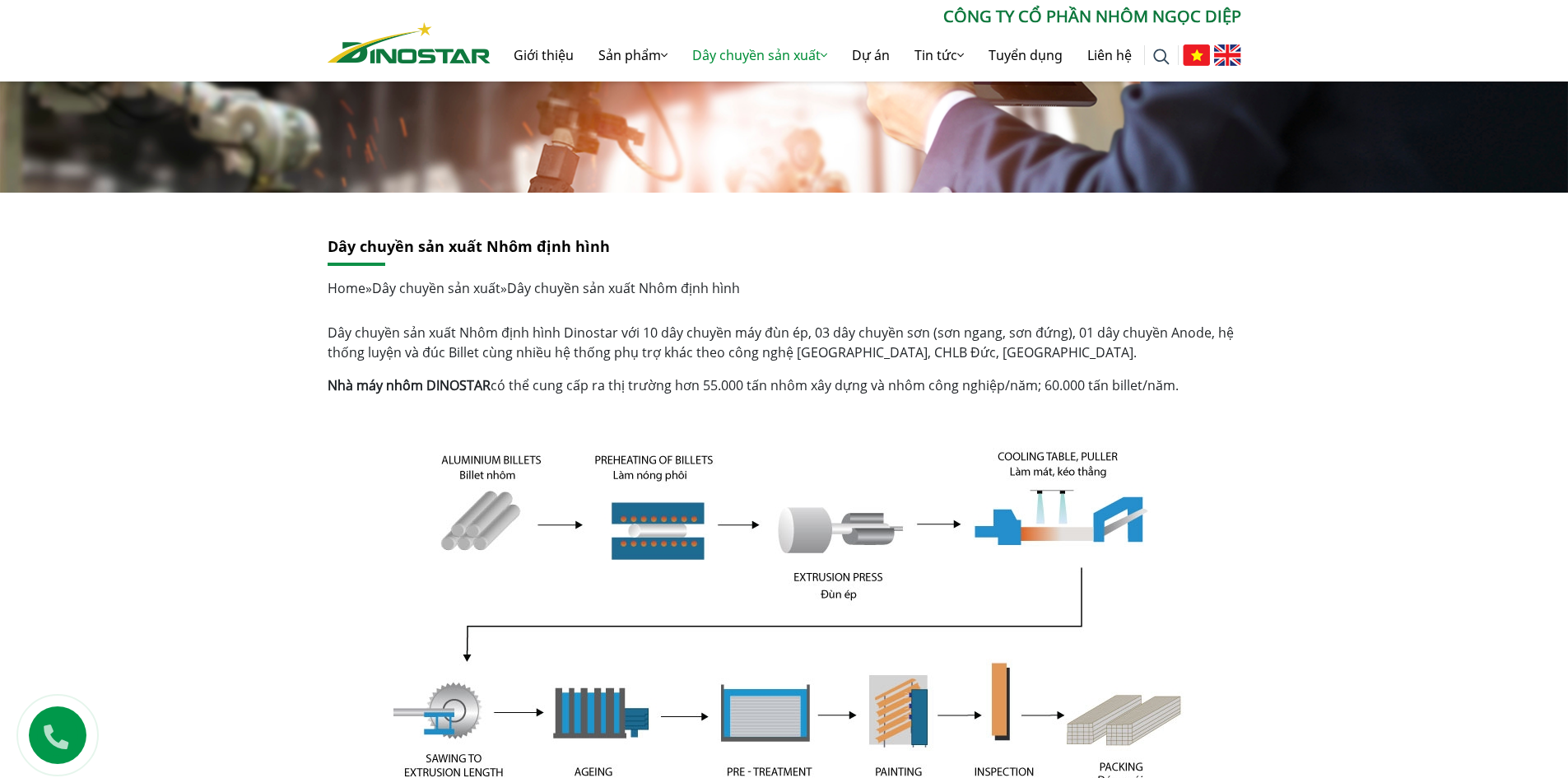
scroll to position [165, 0]
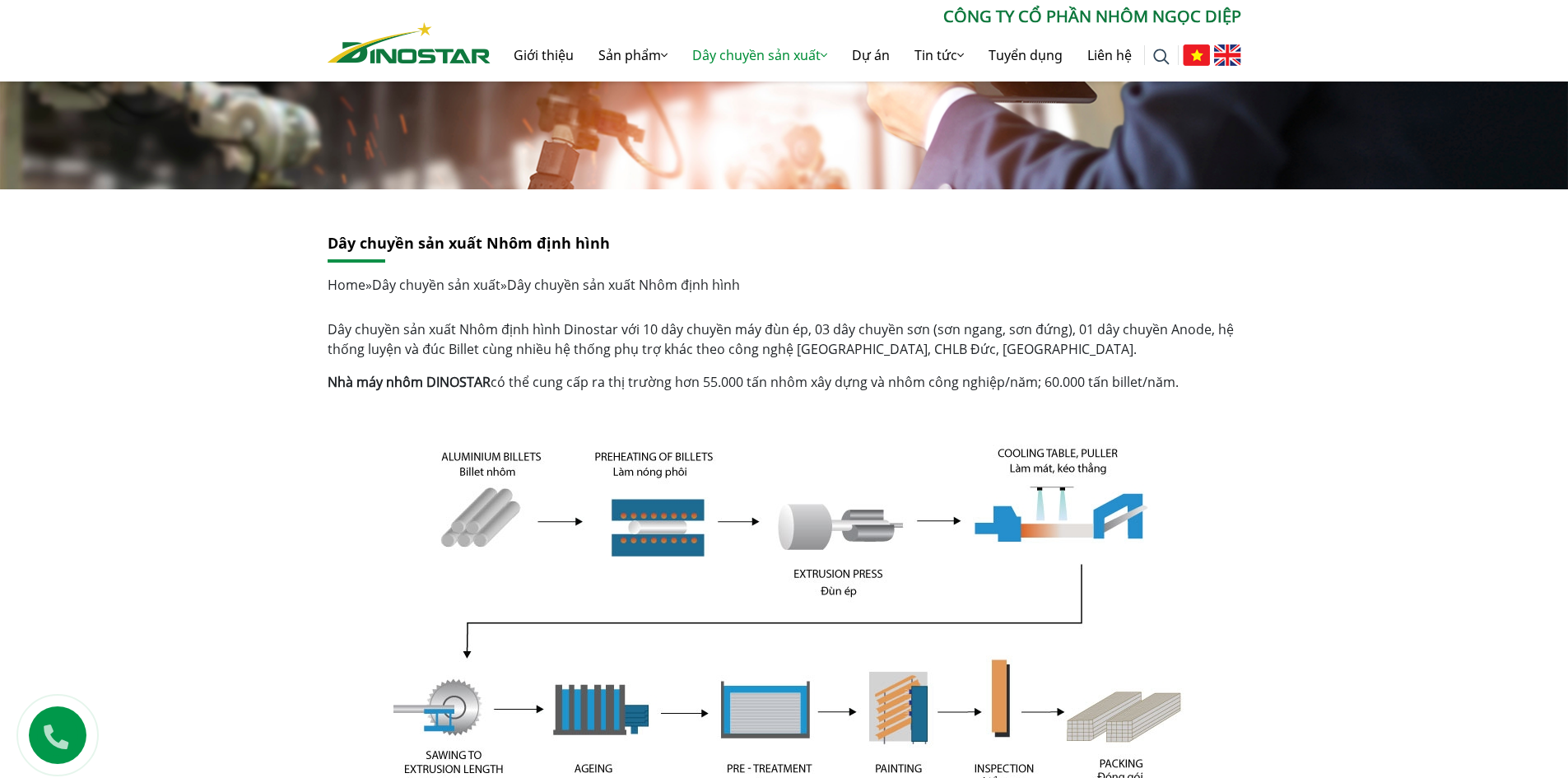
drag, startPoint x: 537, startPoint y: 384, endPoint x: 1186, endPoint y: 385, distance: 649.0
click at [1186, 385] on p "Nhà máy nhôm DINOSTAR có thể cung cấp ra thị trường hơn 55.000 tấn nhôm xây dựn…" at bounding box center [785, 383] width 914 height 20
copy p "cung cấp ra thị trường hơn 55.000 tấn nhôm xây dựng và nhôm công nghiệp/năm; 60…"
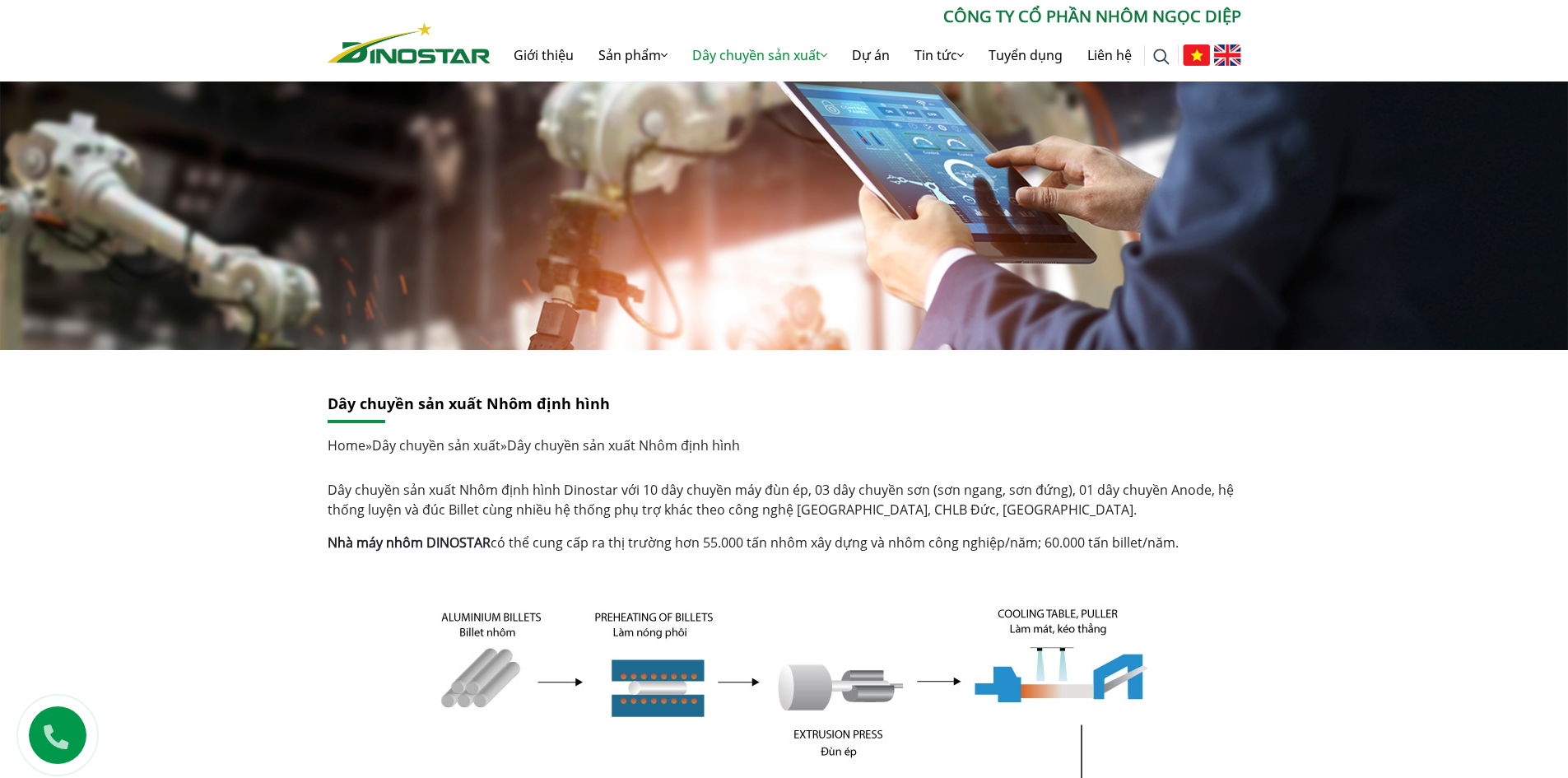
scroll to position [0, 0]
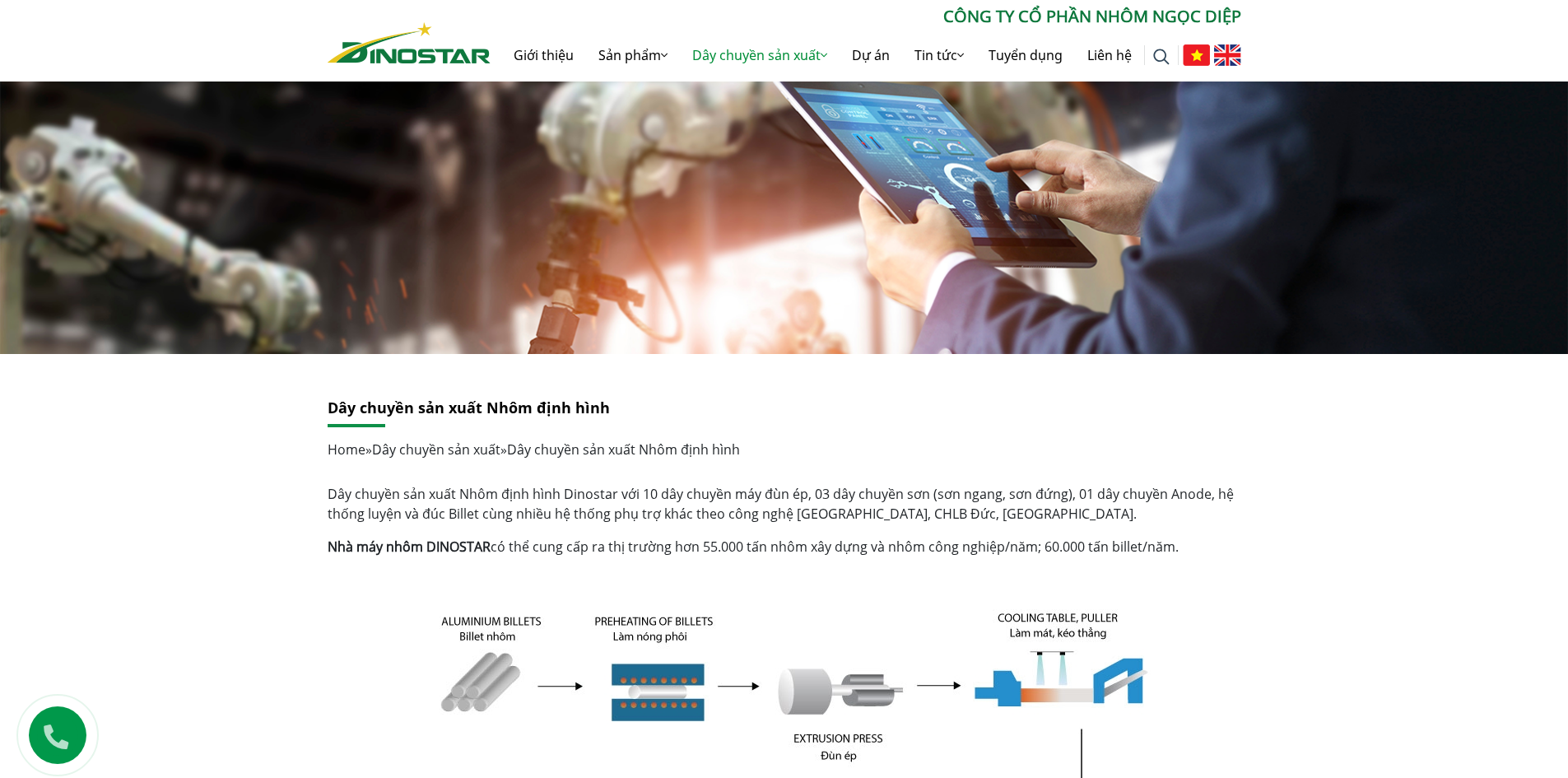
click at [659, 508] on p "Dây chuyền sản xuất Nhôm định hình Dinostar với 10 dây chuyền máy đùn ép, 03 dâ…" at bounding box center [785, 504] width 914 height 40
click at [663, 500] on p "Dây chuyền sản xuất Nhôm định hình Dinostar với 10 dây chuyền máy đùn ép, 03 dâ…" at bounding box center [785, 504] width 914 height 40
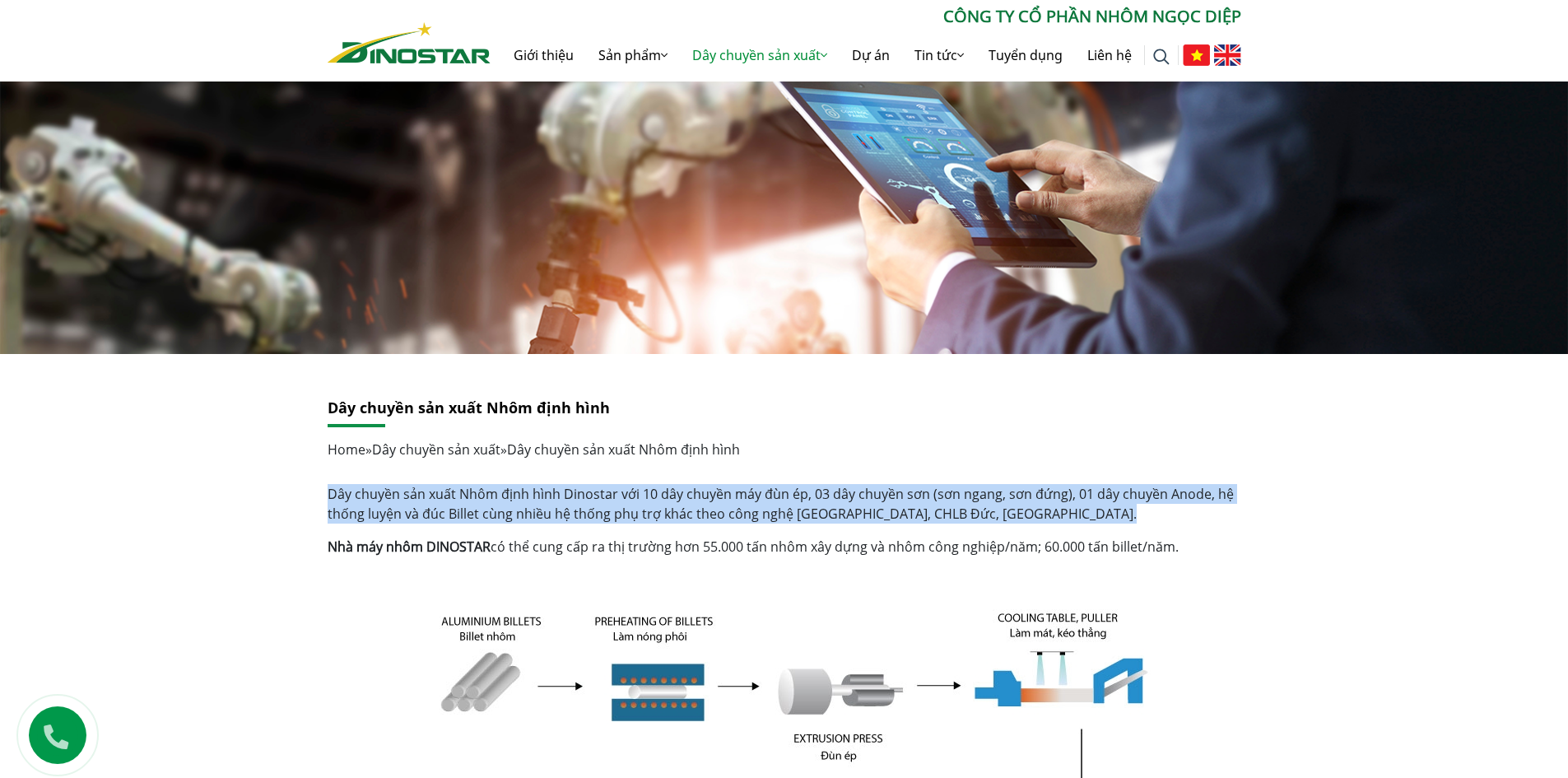
click at [663, 500] on p "Dây chuyền sản xuất Nhôm định hình Dinostar với 10 dây chuyền máy đùn ép, 03 dâ…" at bounding box center [785, 504] width 914 height 40
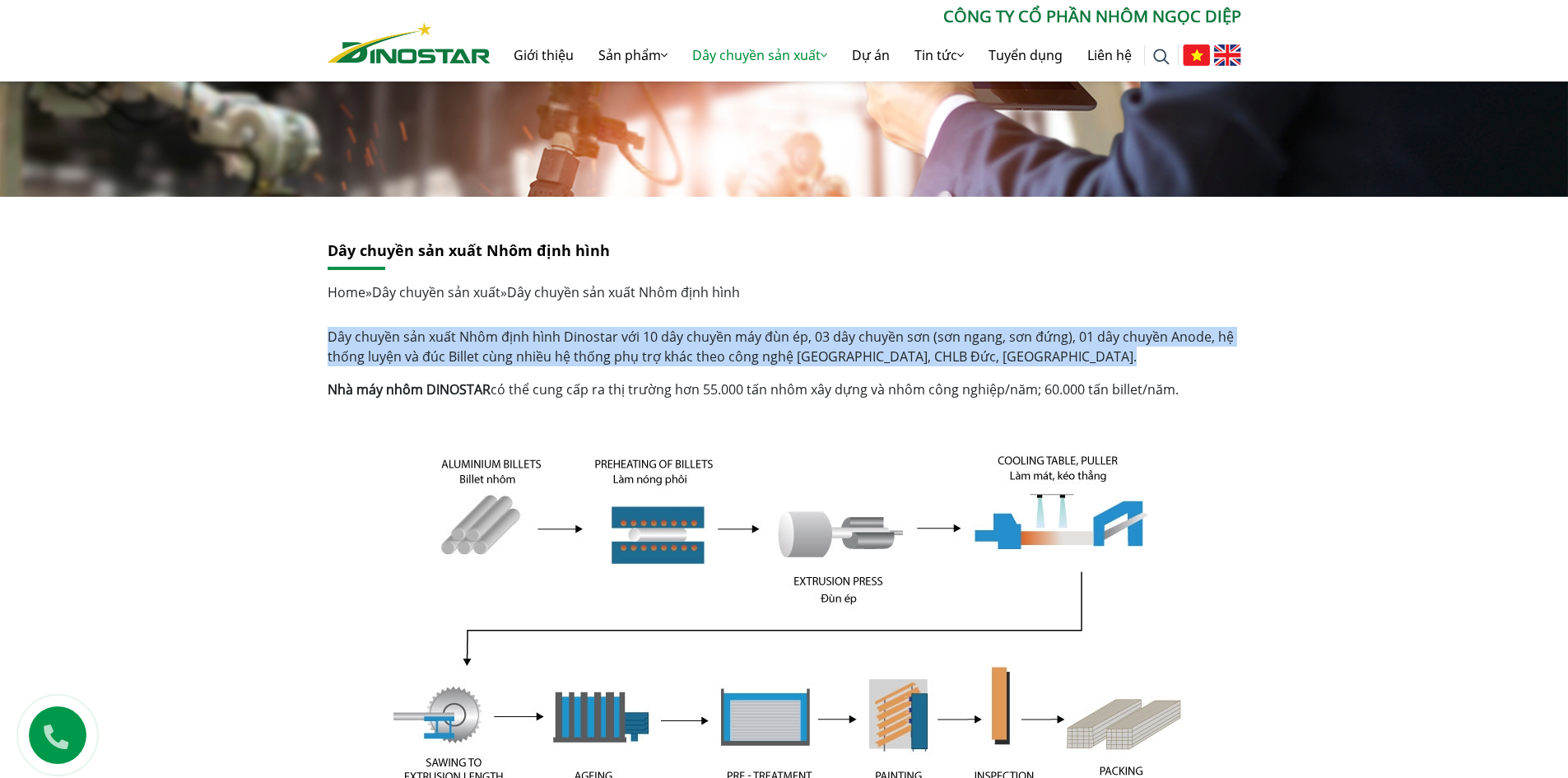
scroll to position [132, 0]
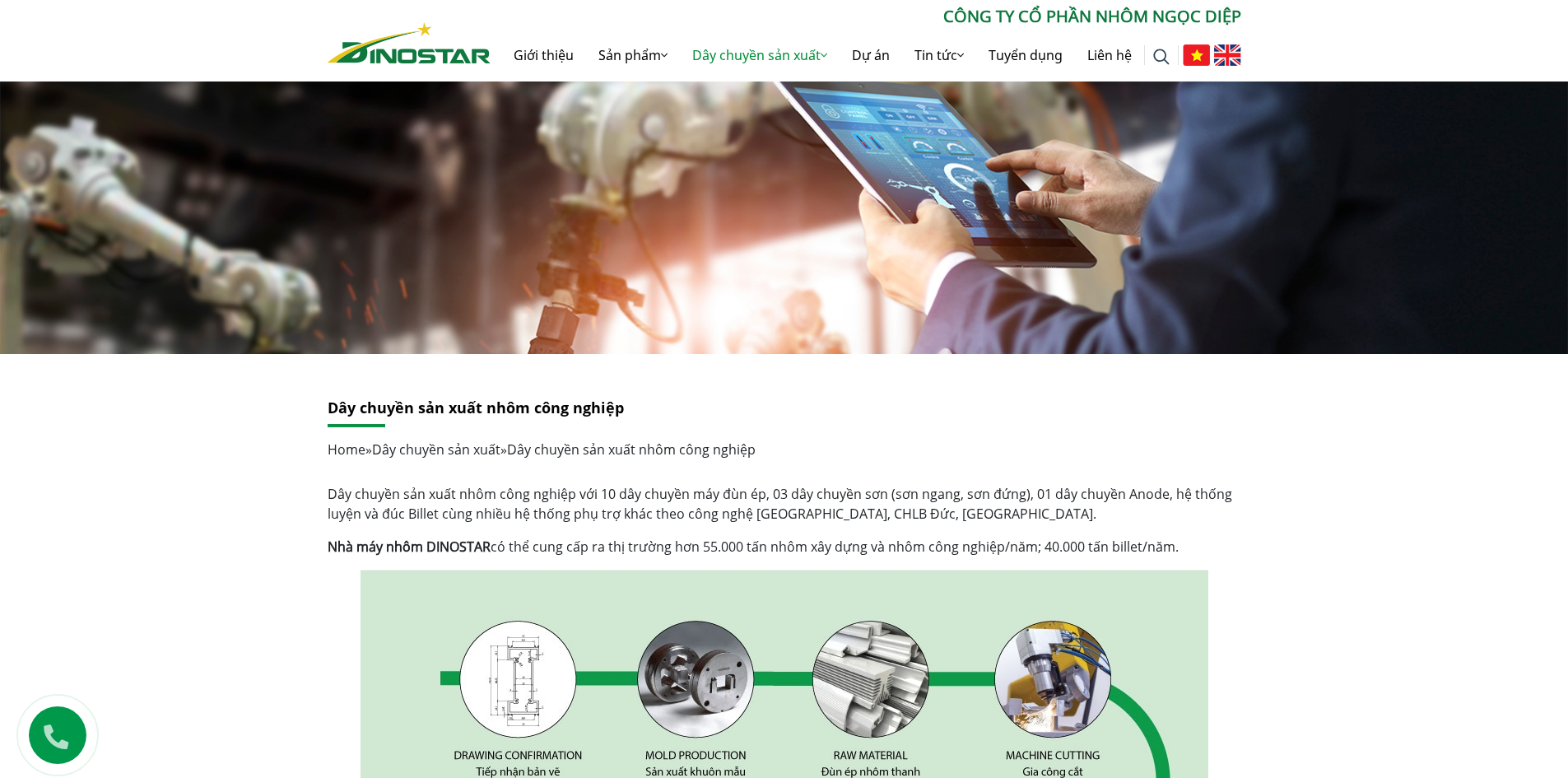
click at [535, 512] on p "Dây chuyền sản xuất nhôm công nghiệp với 10 dây chuyền máy đùn ép, 03 dây chuyề…" at bounding box center [785, 504] width 914 height 40
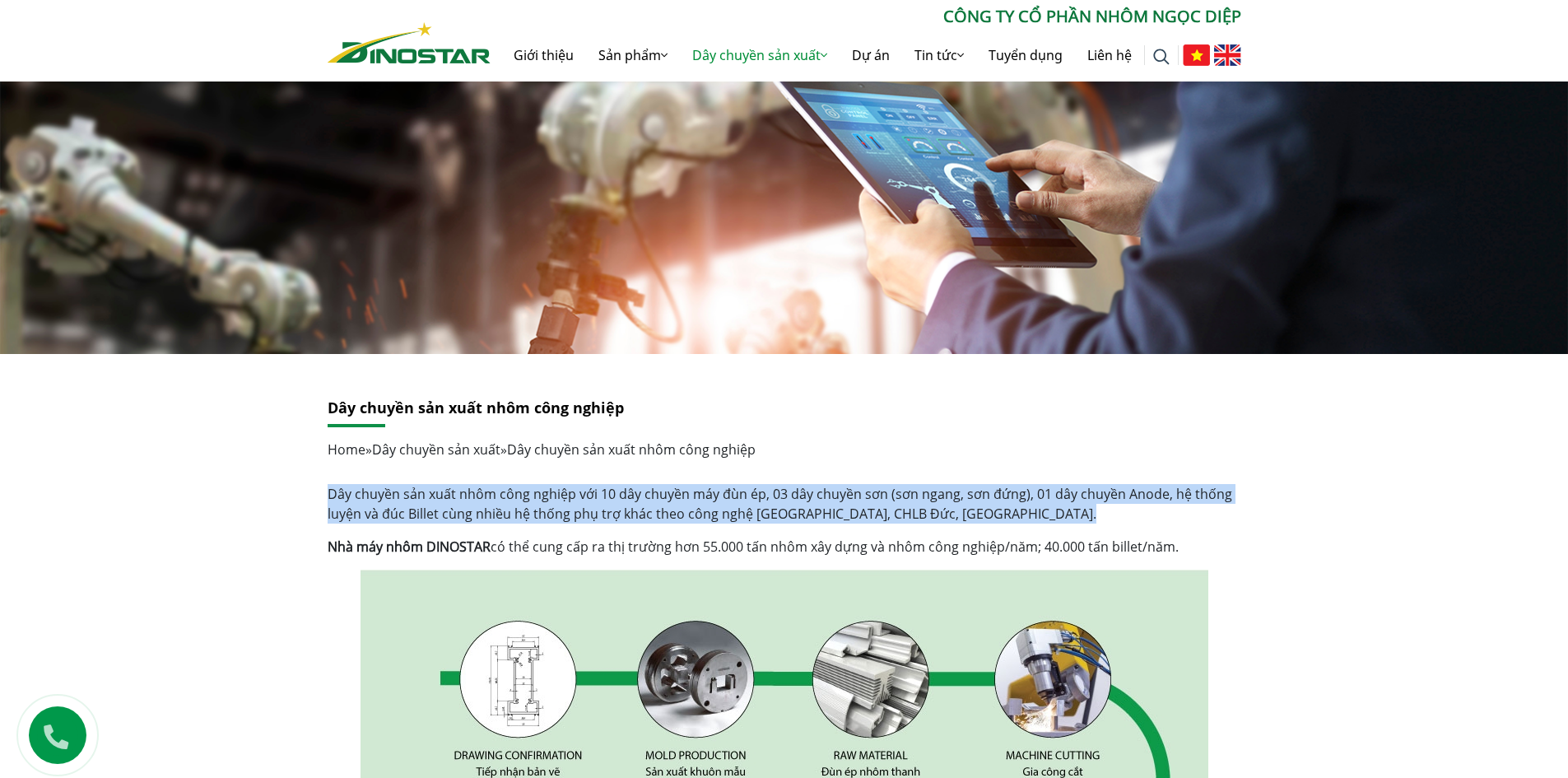
click at [535, 512] on p "Dây chuyền sản xuất nhôm công nghiệp với 10 dây chuyền máy đùn ép, 03 dây chuyề…" at bounding box center [785, 504] width 914 height 40
copy div "Dây chuyền sản xuất nhôm công nghiệp với 10 dây chuyền máy đùn ép, 03 dây chuyề…"
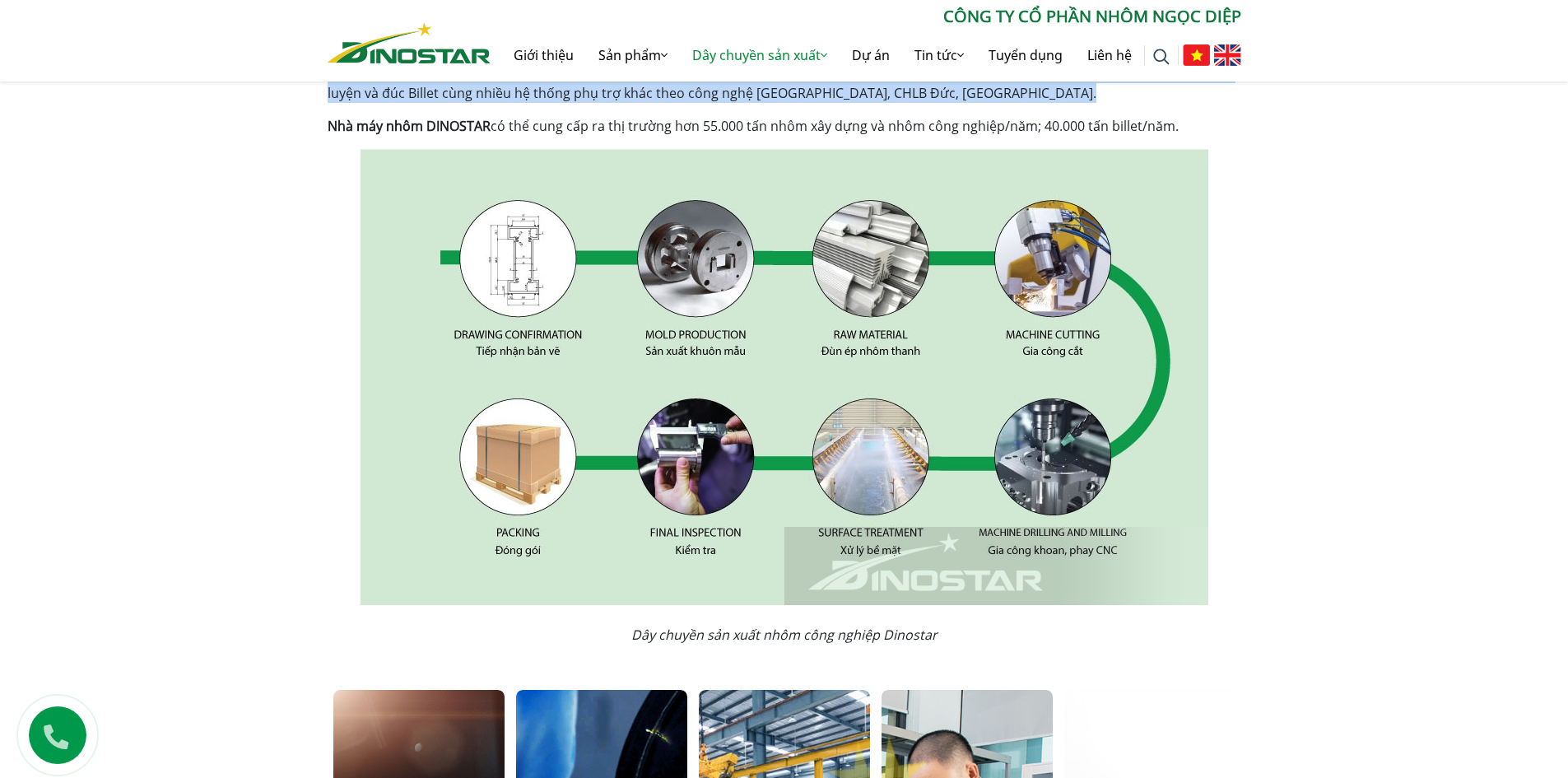
scroll to position [412, 0]
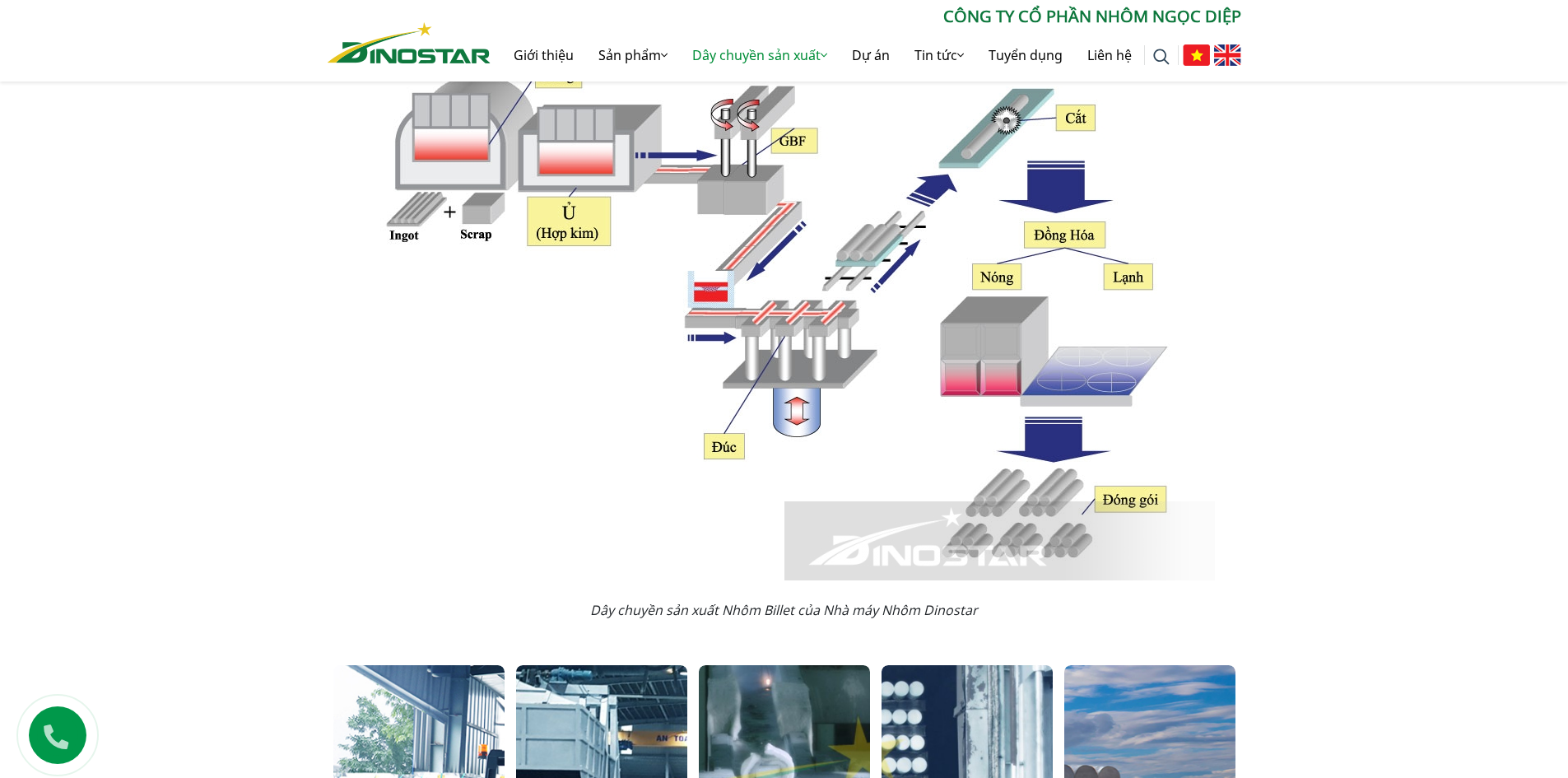
scroll to position [742, 0]
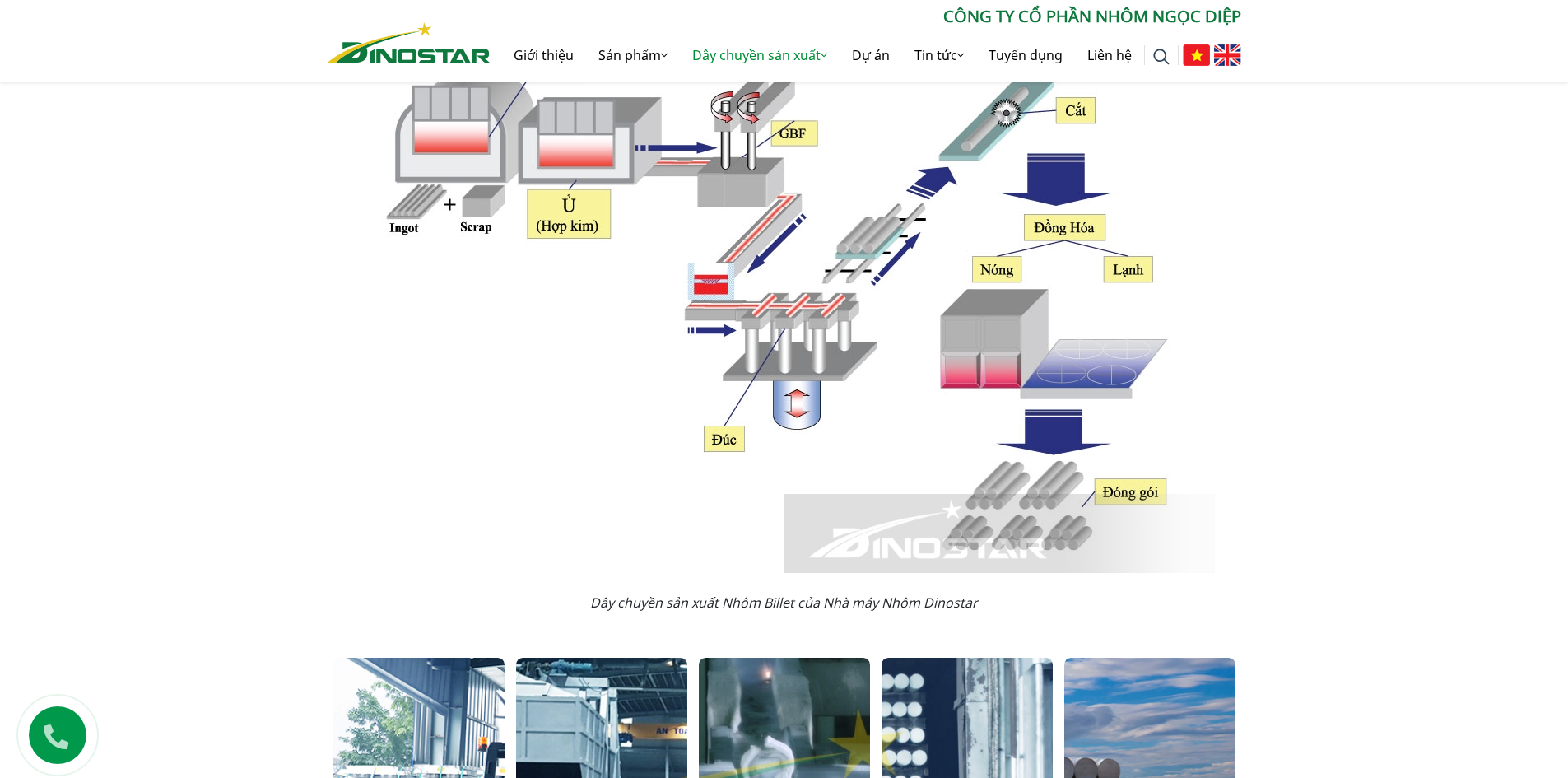
click at [466, 416] on img at bounding box center [785, 287] width 861 height 573
click at [1369, 492] on div "Dây chuyền sản xuất Nhôm Billet Home » Dây chuyền sản xuất » Dây chuyền sản xuấ…" at bounding box center [784, 338] width 1568 height 1452
